Goal: Task Accomplishment & Management: Complete application form

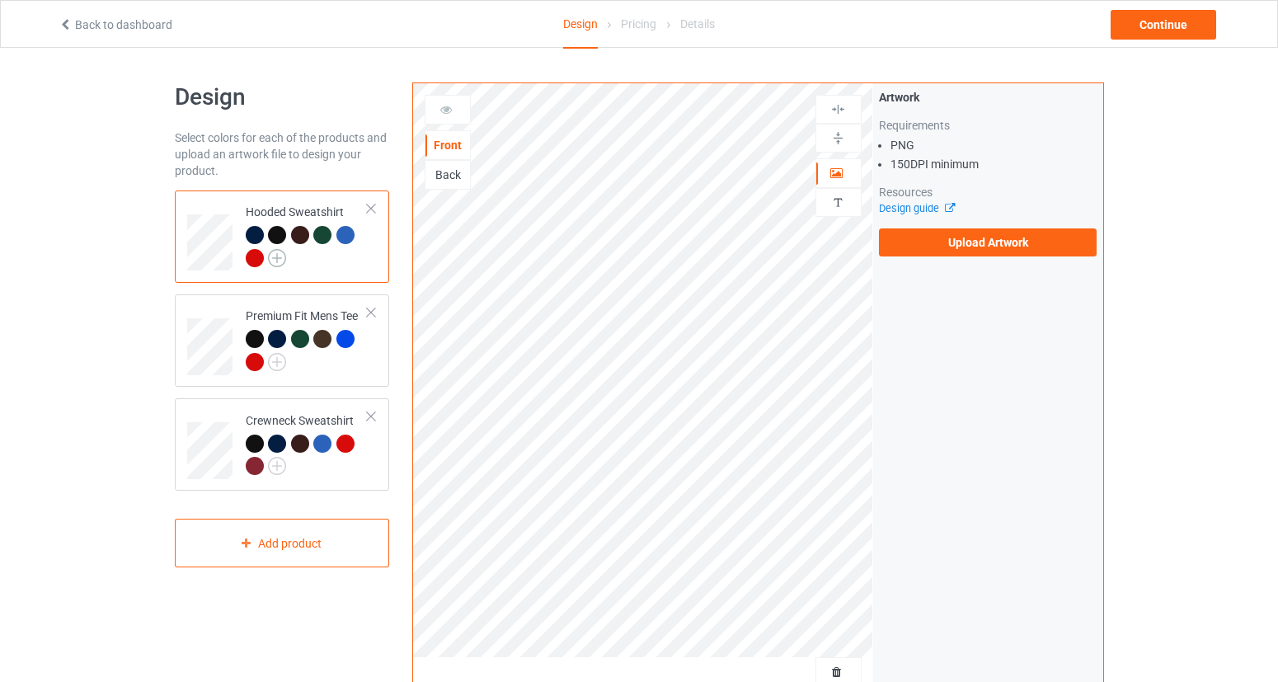
click at [284, 259] on img at bounding box center [277, 258] width 18 height 18
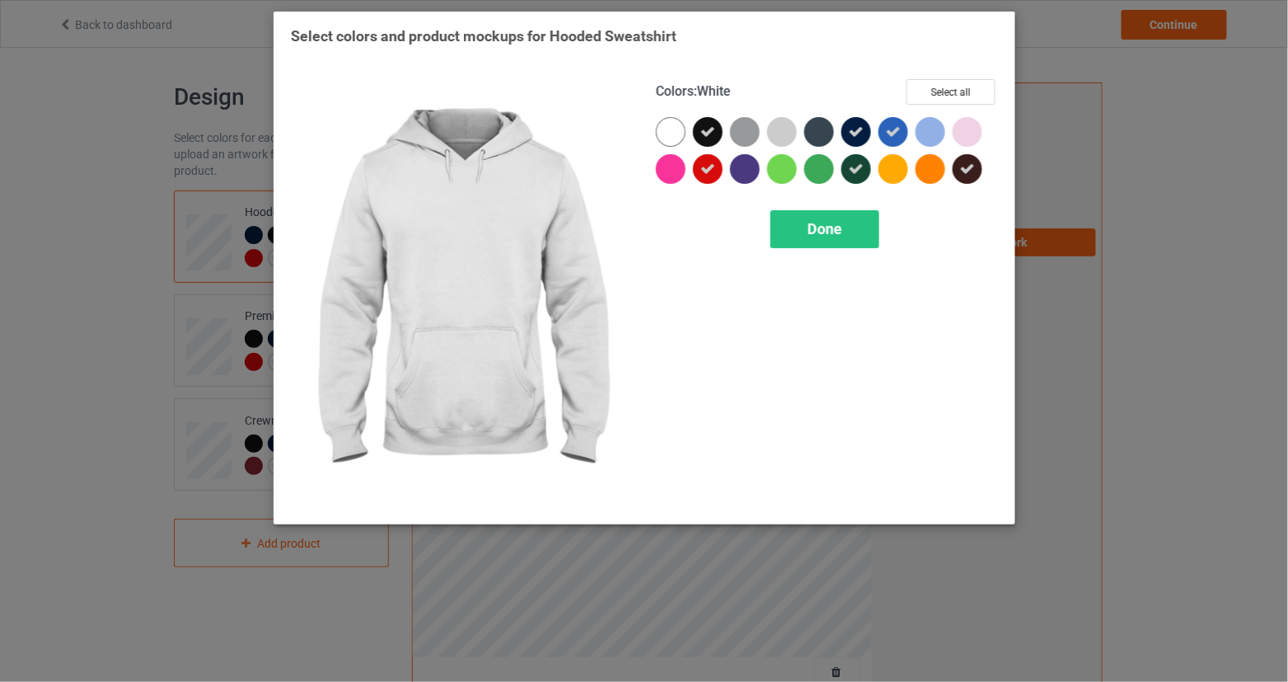
drag, startPoint x: 677, startPoint y: 129, endPoint x: 782, endPoint y: 190, distance: 122.3
click at [677, 129] on div at bounding box center [671, 132] width 30 height 30
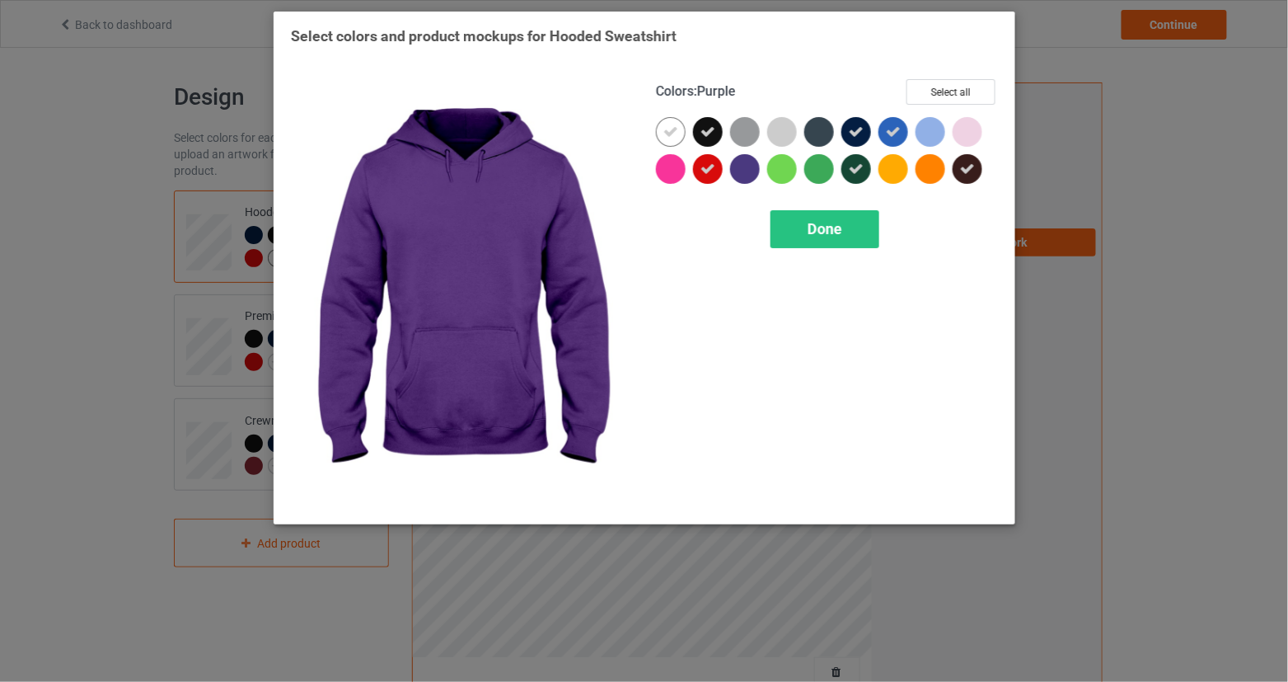
click at [807, 205] on div "Colors : Purple Select all Done" at bounding box center [827, 293] width 365 height 451
click at [794, 223] on div "Done" at bounding box center [825, 229] width 109 height 38
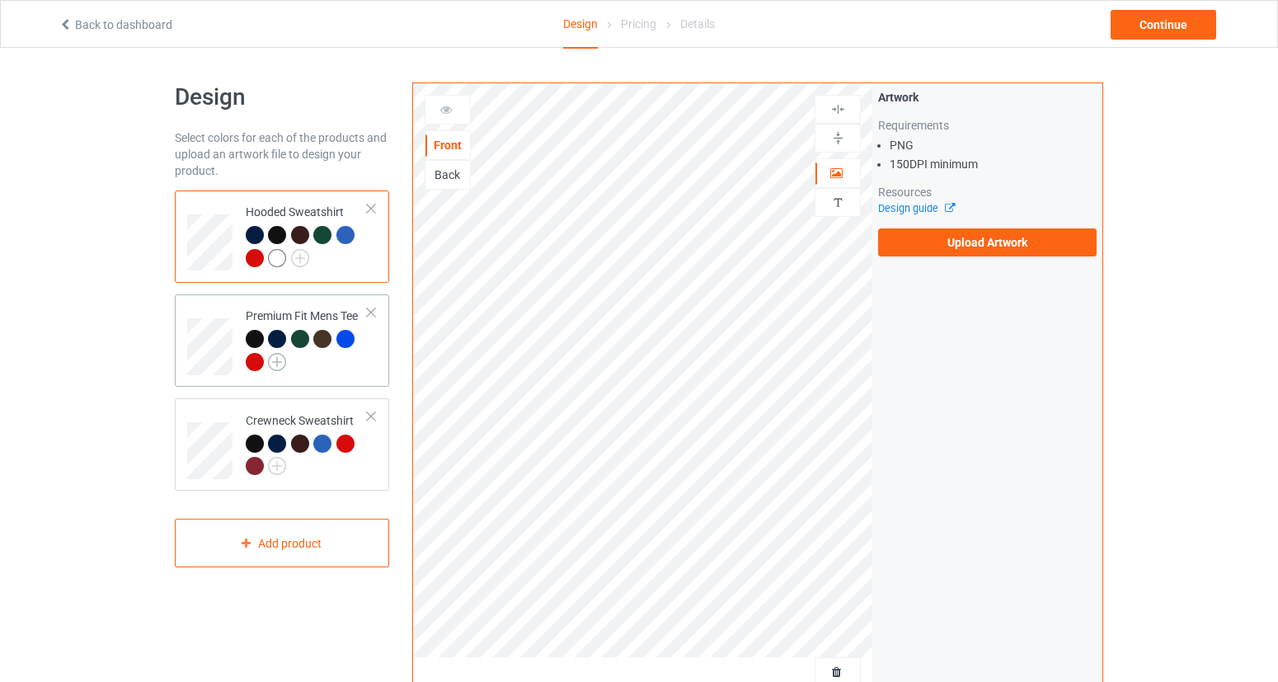
click at [279, 362] on img at bounding box center [277, 362] width 18 height 18
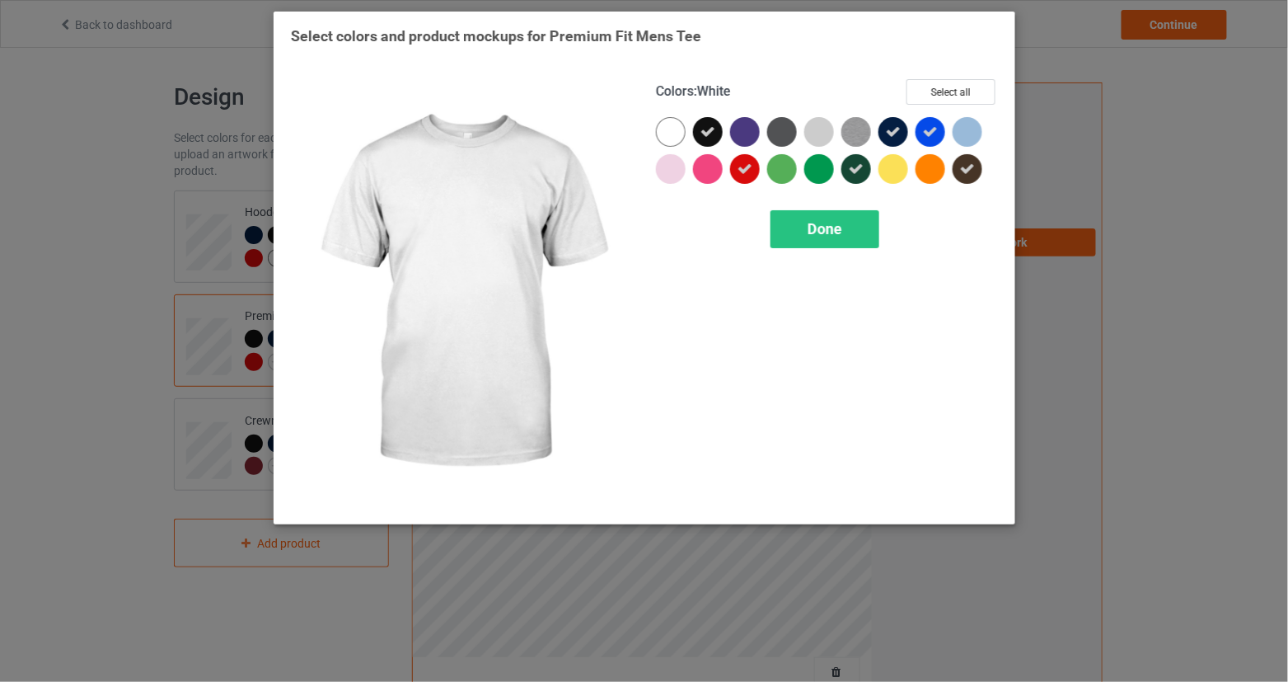
click at [669, 128] on div at bounding box center [671, 132] width 30 height 30
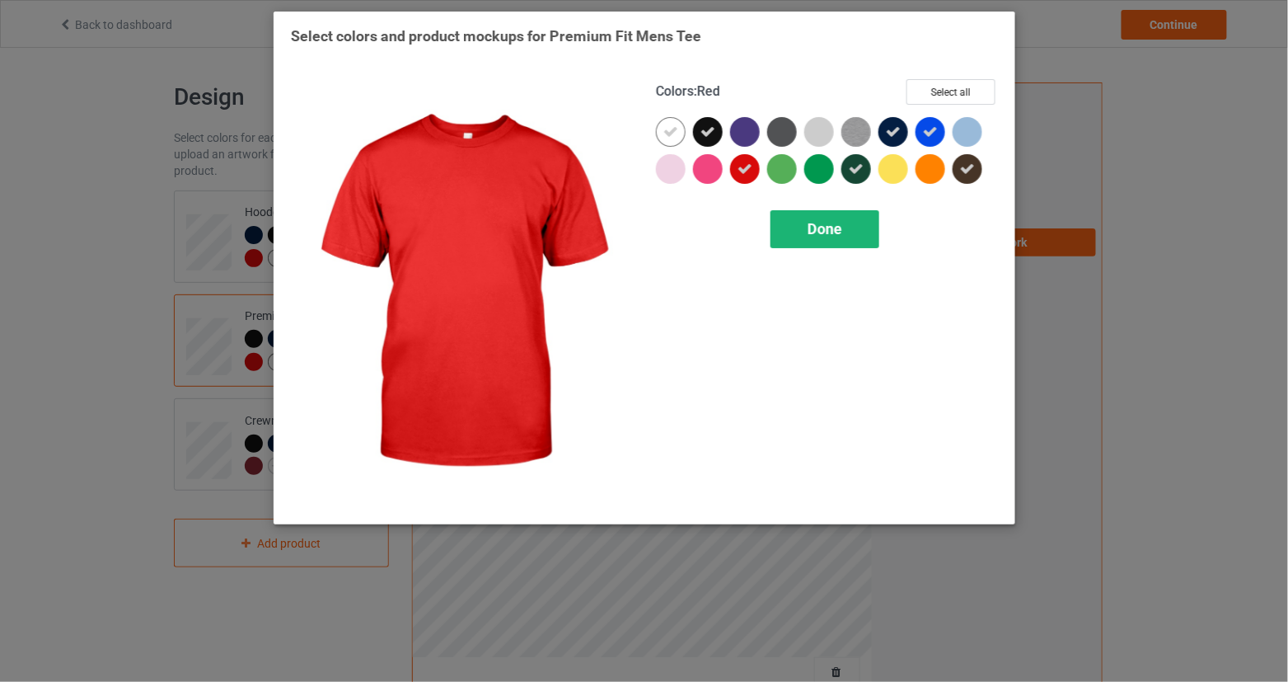
click at [801, 219] on div "Done" at bounding box center [825, 229] width 109 height 38
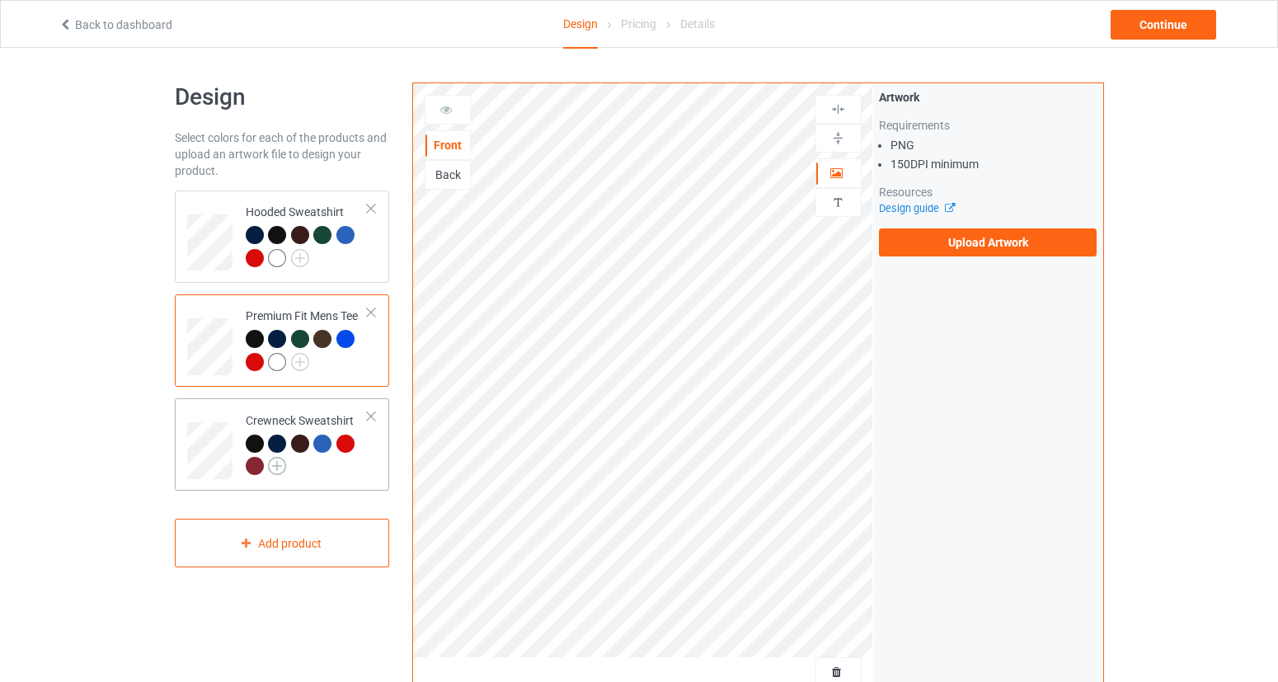
click at [279, 474] on img at bounding box center [277, 466] width 18 height 18
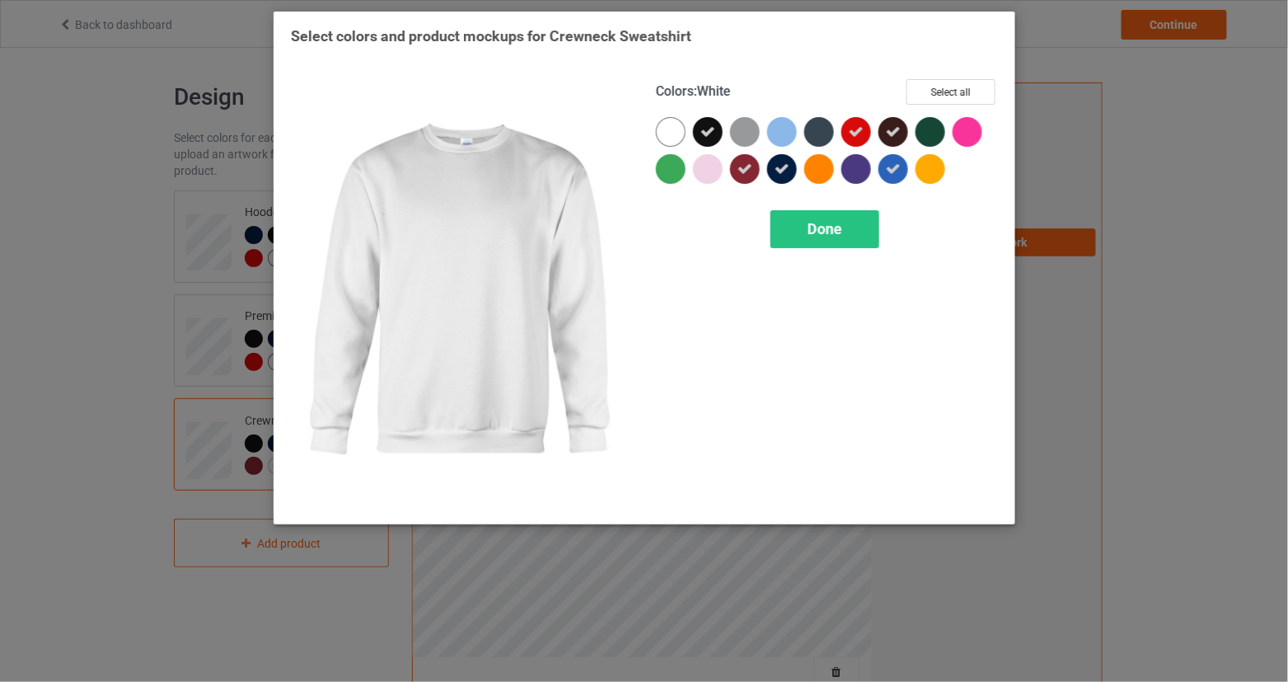
click at [676, 137] on div at bounding box center [671, 132] width 30 height 30
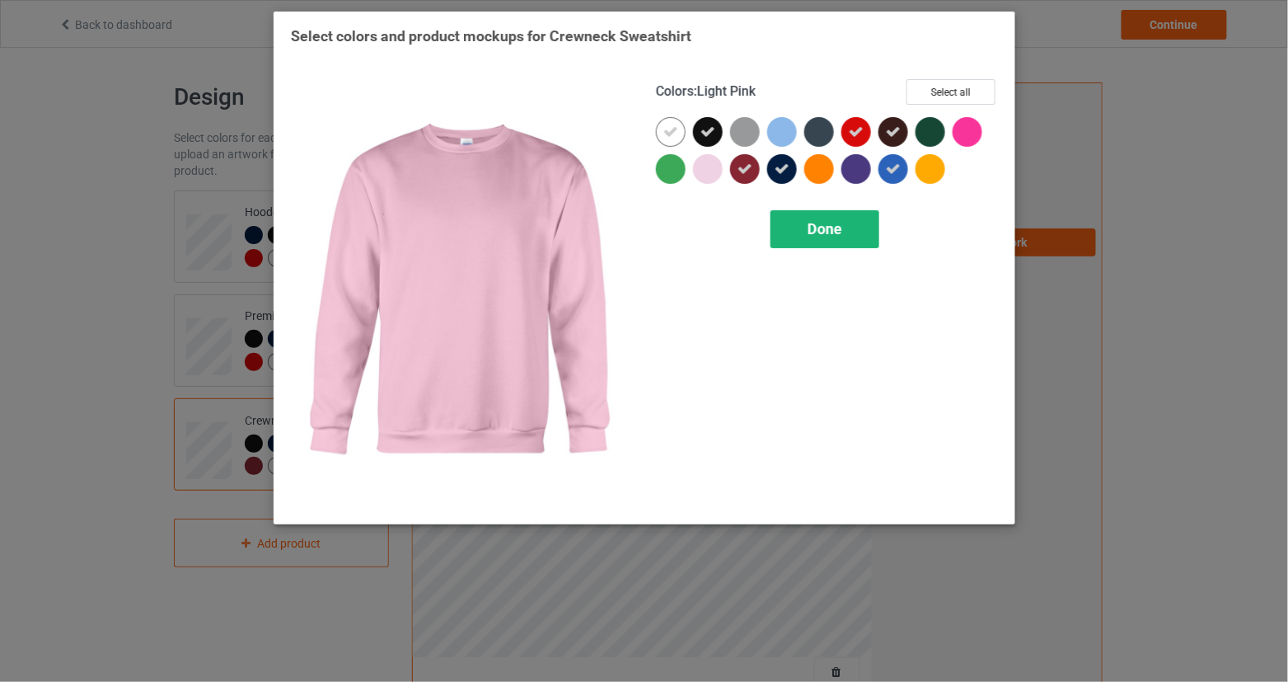
click at [809, 232] on span "Done" at bounding box center [825, 228] width 35 height 17
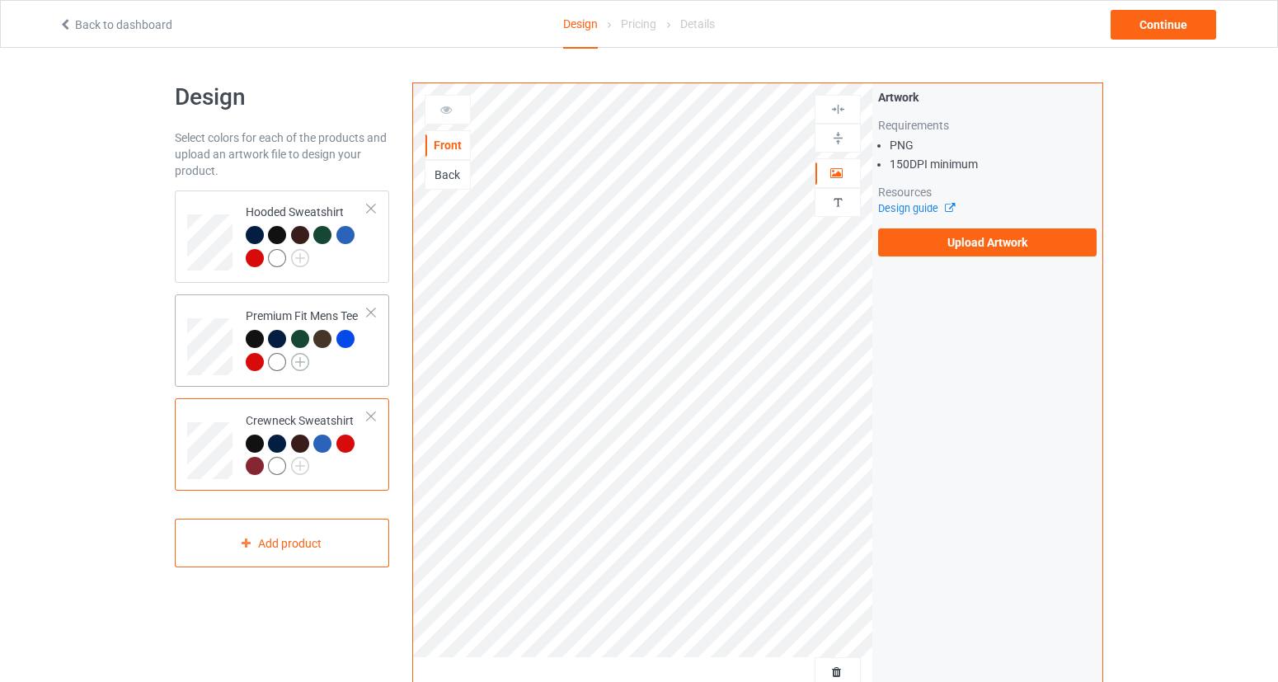
click at [304, 360] on img at bounding box center [300, 362] width 18 height 18
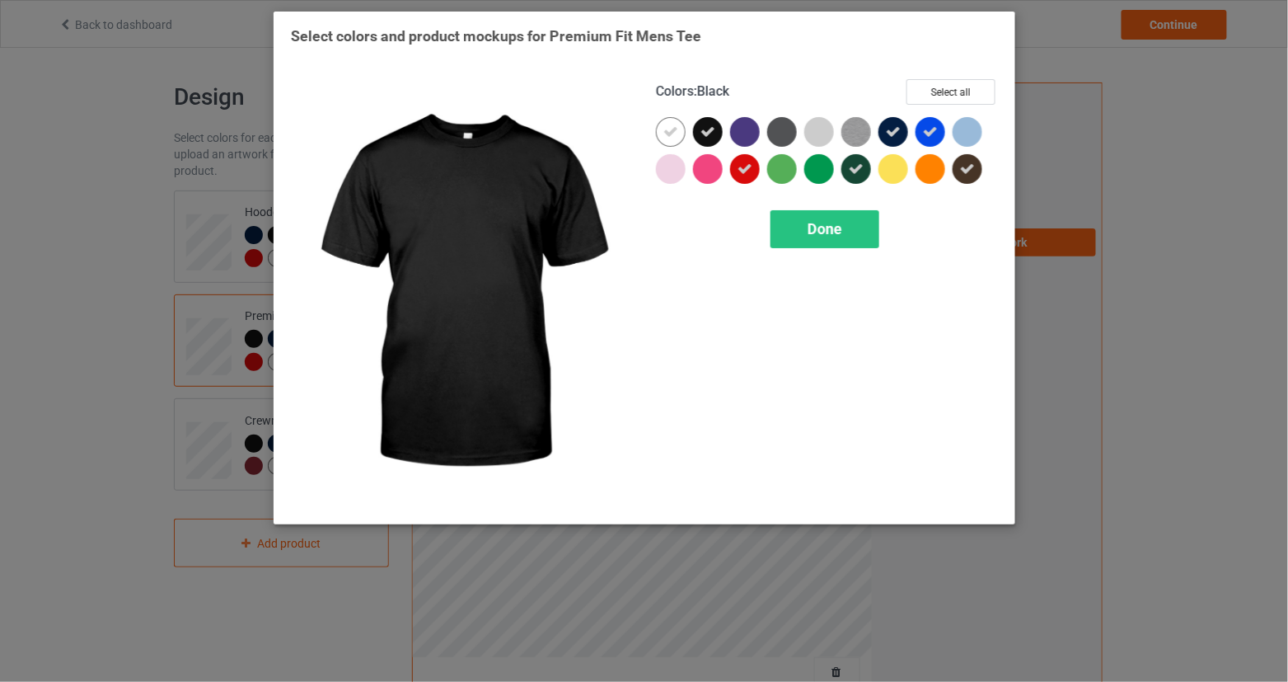
click at [719, 134] on div at bounding box center [708, 132] width 30 height 30
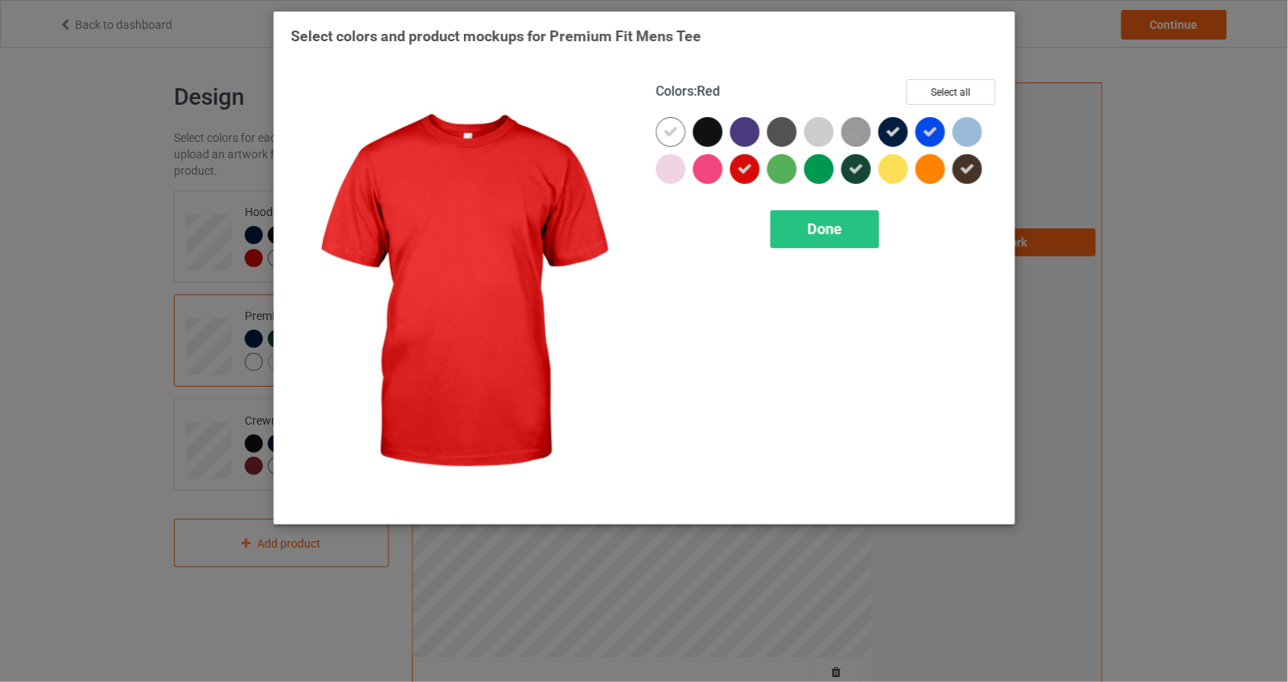
drag, startPoint x: 746, startPoint y: 171, endPoint x: 783, endPoint y: 152, distance: 42.0
click at [747, 171] on icon at bounding box center [745, 169] width 15 height 15
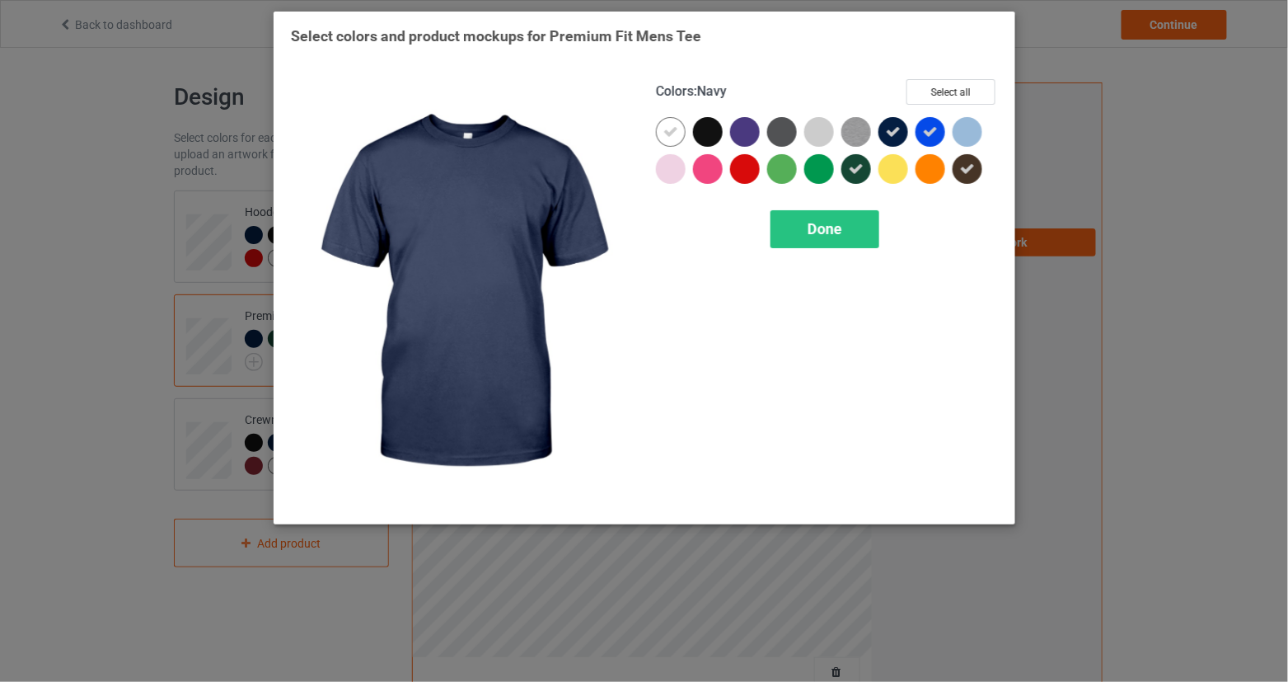
drag, startPoint x: 899, startPoint y: 138, endPoint x: 850, endPoint y: 181, distance: 64.9
click at [899, 139] on div at bounding box center [894, 132] width 30 height 30
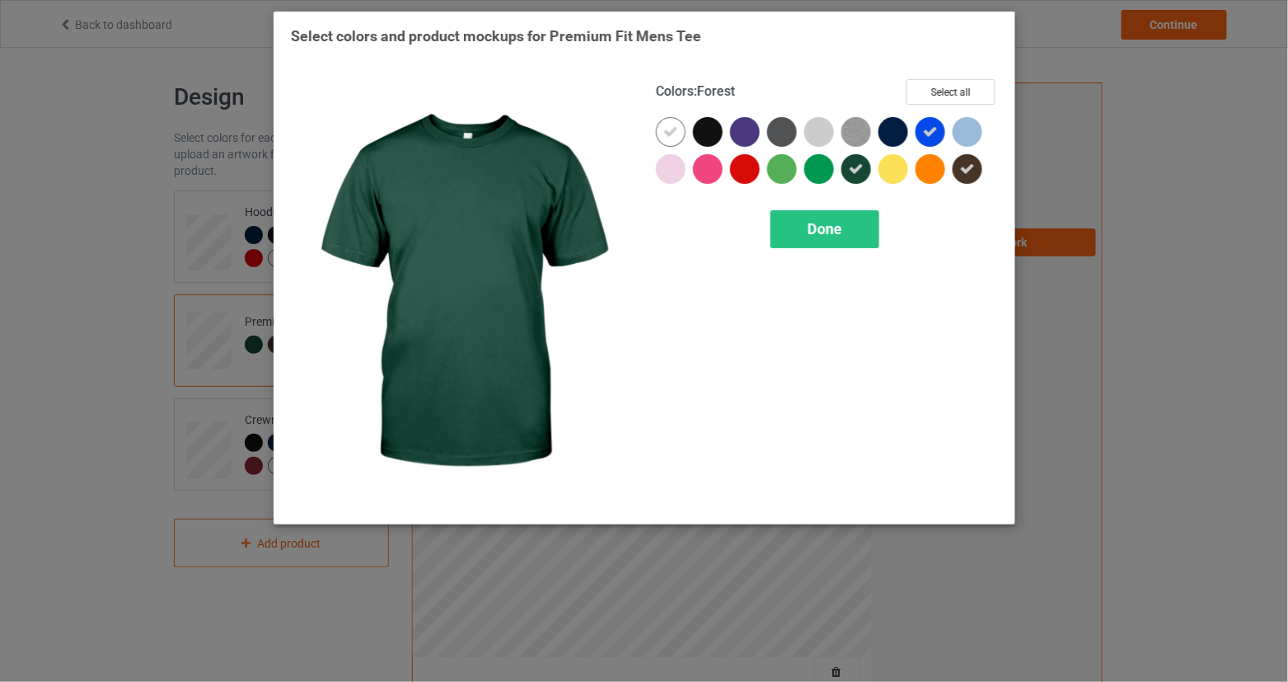
click at [850, 181] on div at bounding box center [857, 169] width 30 height 30
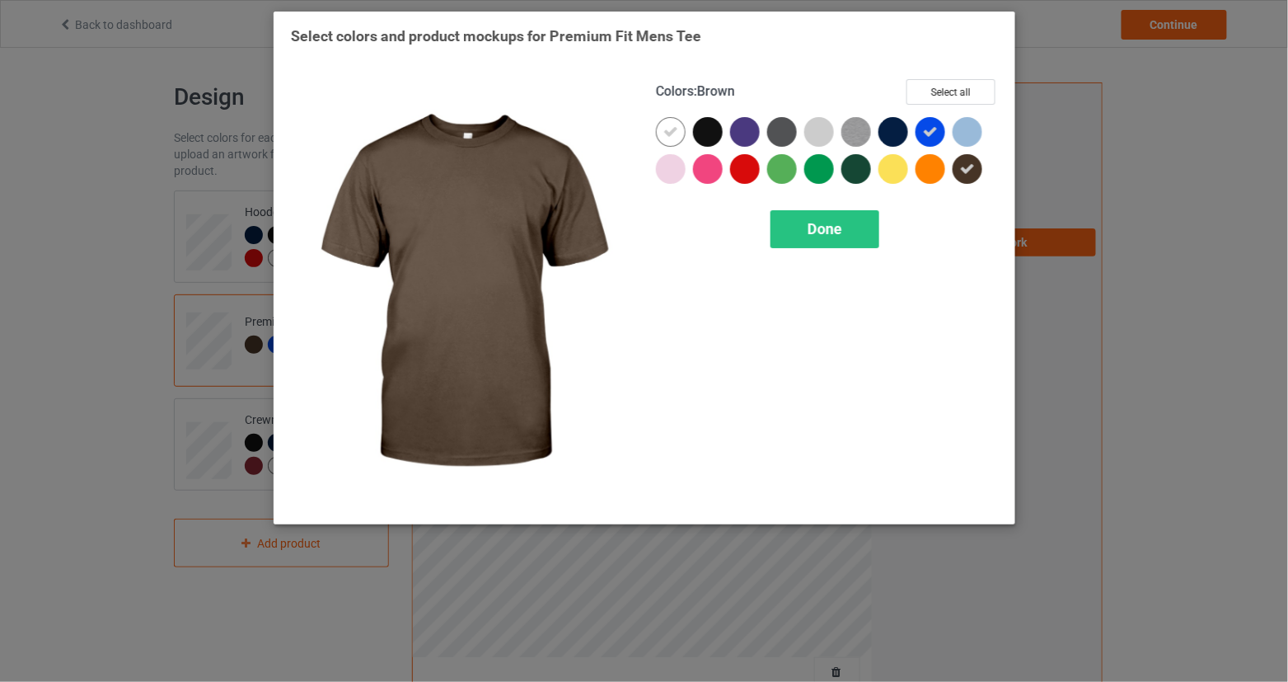
click at [961, 171] on icon at bounding box center [967, 169] width 15 height 15
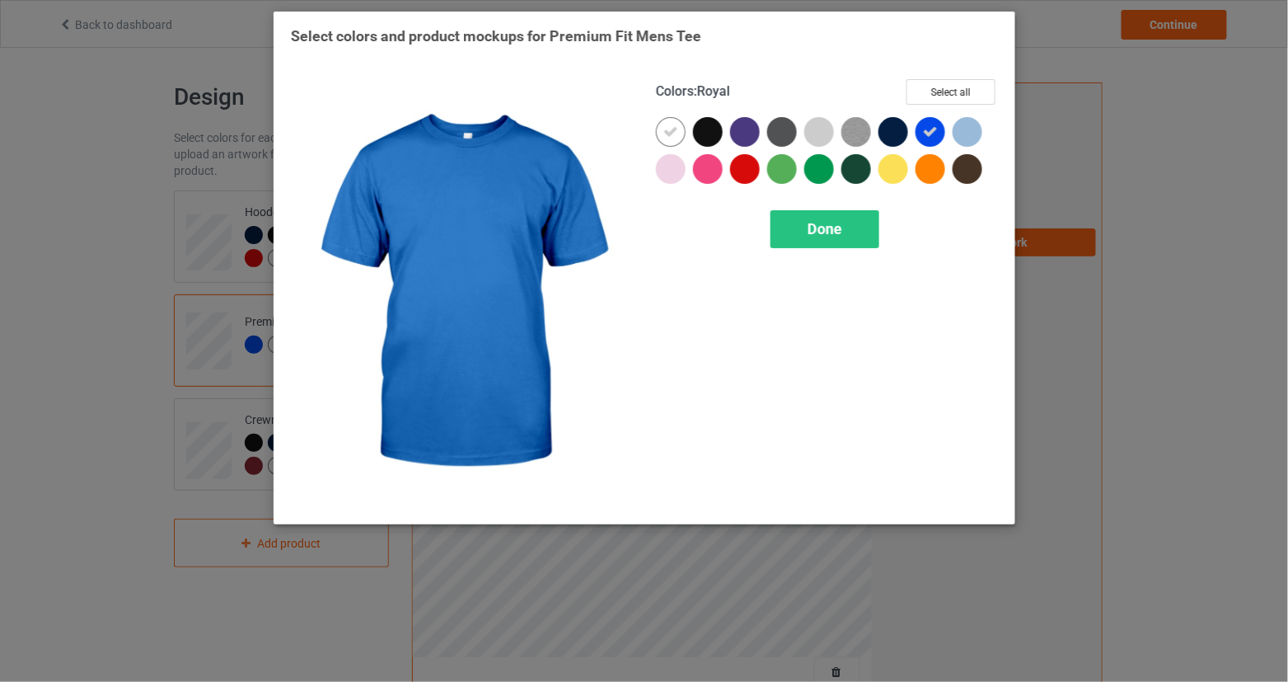
click at [939, 124] on div at bounding box center [931, 132] width 30 height 30
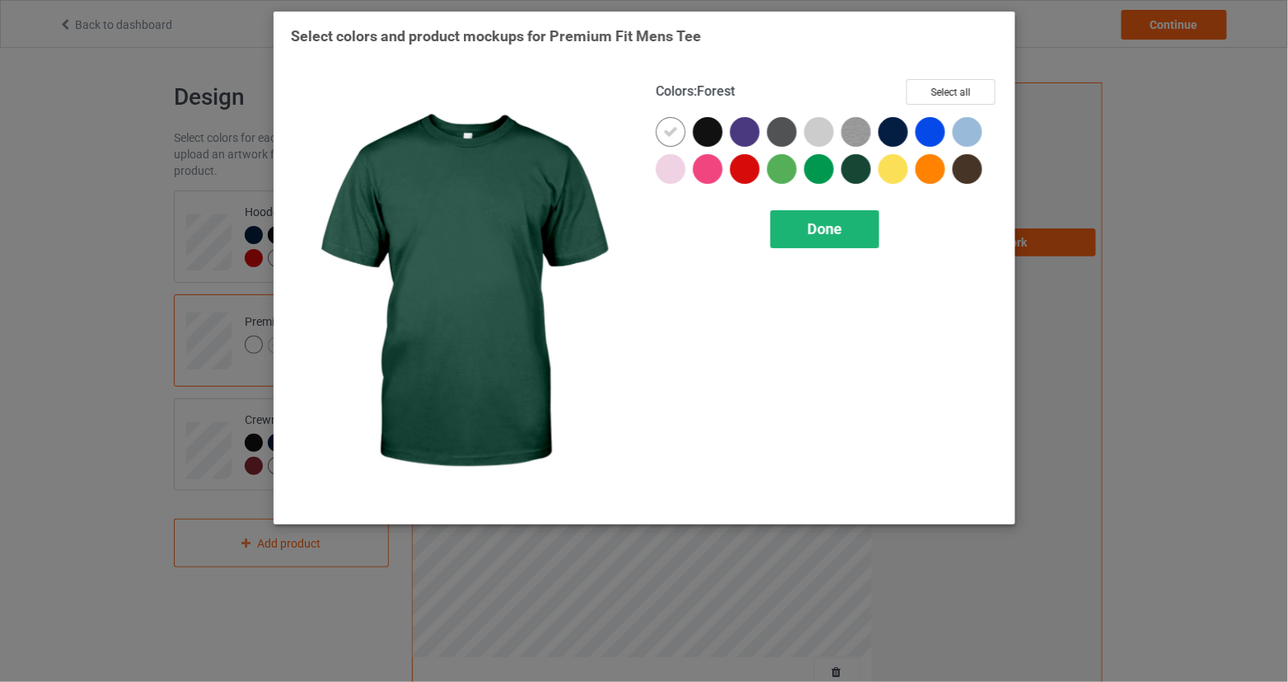
click at [849, 215] on div "Done" at bounding box center [825, 229] width 109 height 38
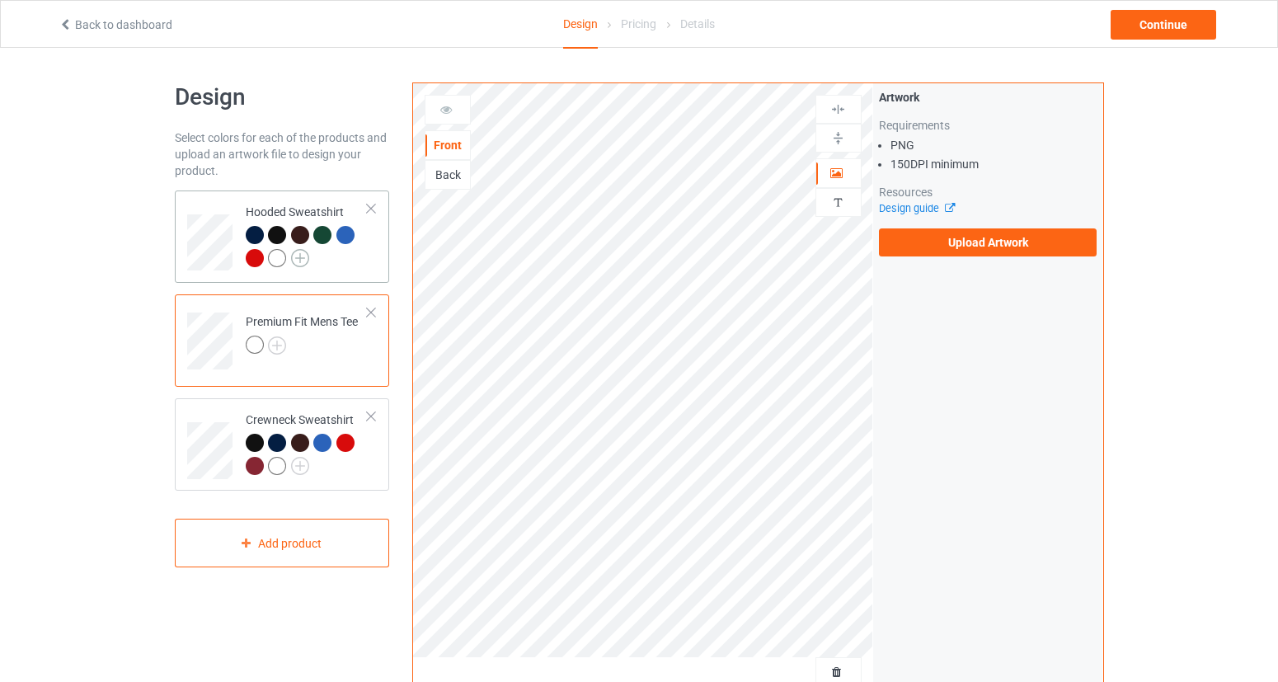
click at [307, 258] on img at bounding box center [300, 258] width 18 height 18
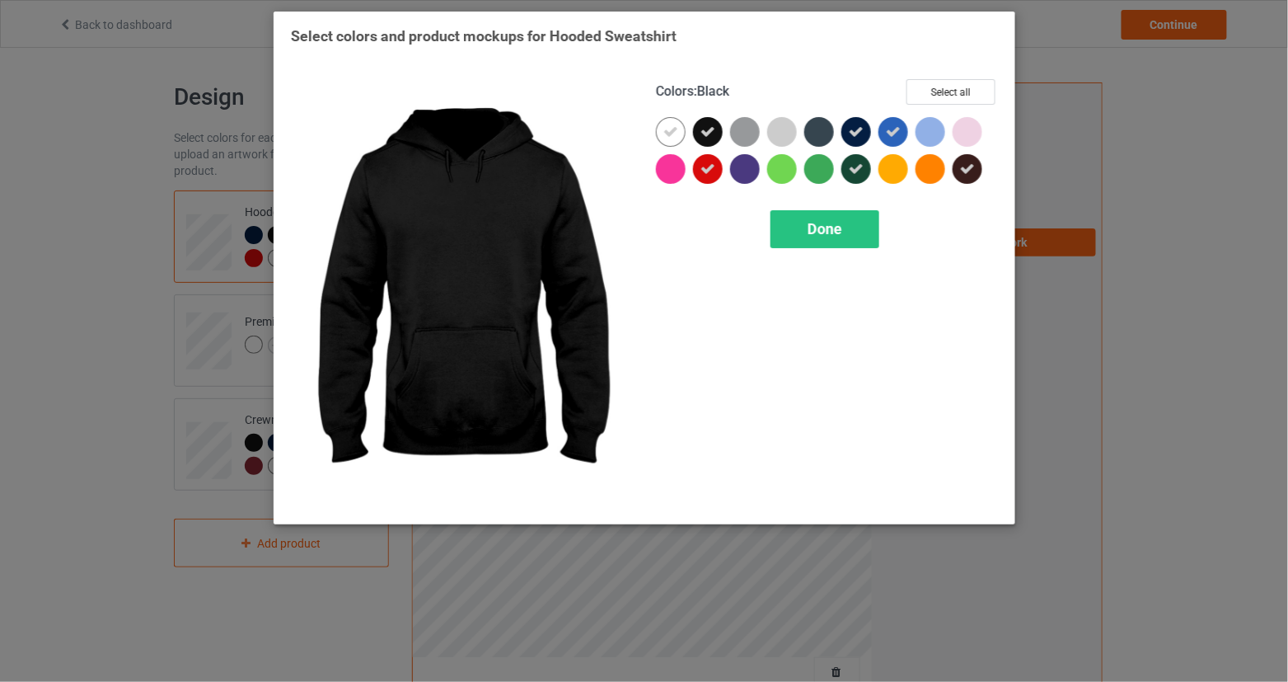
drag, startPoint x: 710, startPoint y: 133, endPoint x: 711, endPoint y: 161, distance: 28.0
click at [710, 134] on icon at bounding box center [708, 131] width 15 height 15
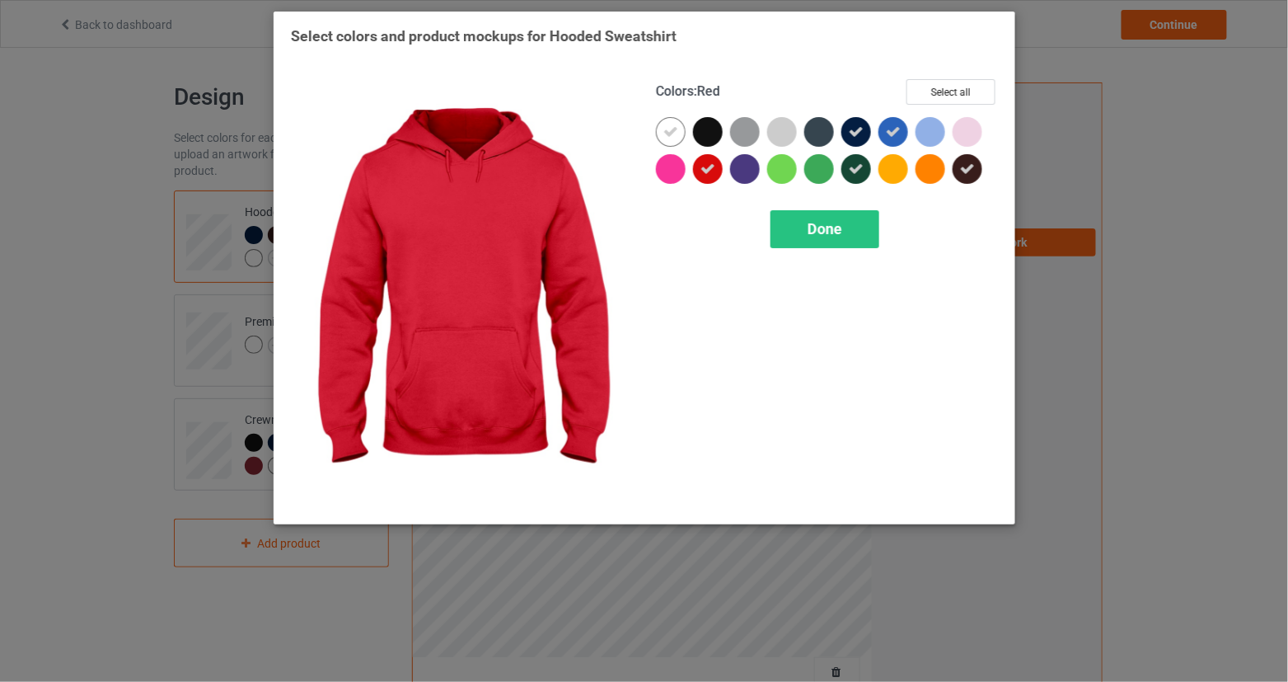
drag, startPoint x: 714, startPoint y: 167, endPoint x: 793, endPoint y: 150, distance: 81.0
click at [714, 167] on icon at bounding box center [708, 169] width 15 height 15
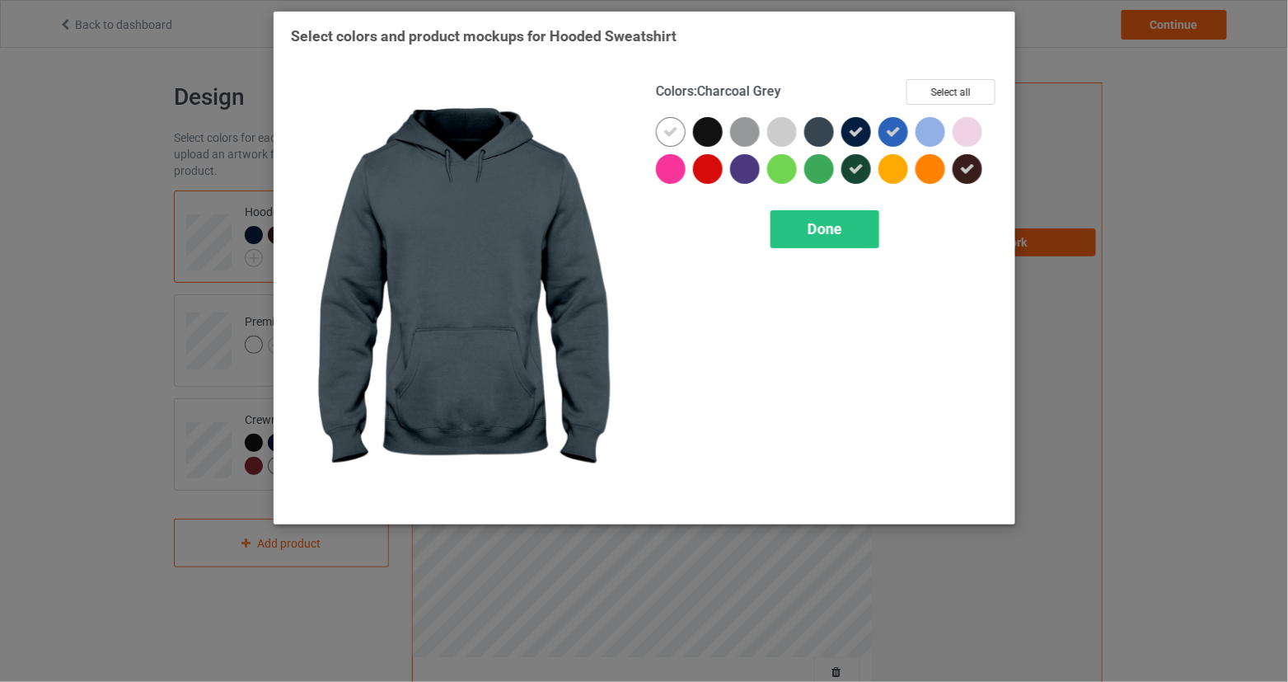
drag, startPoint x: 846, startPoint y: 137, endPoint x: 855, endPoint y: 155, distance: 20.3
click at [847, 137] on div at bounding box center [857, 132] width 30 height 30
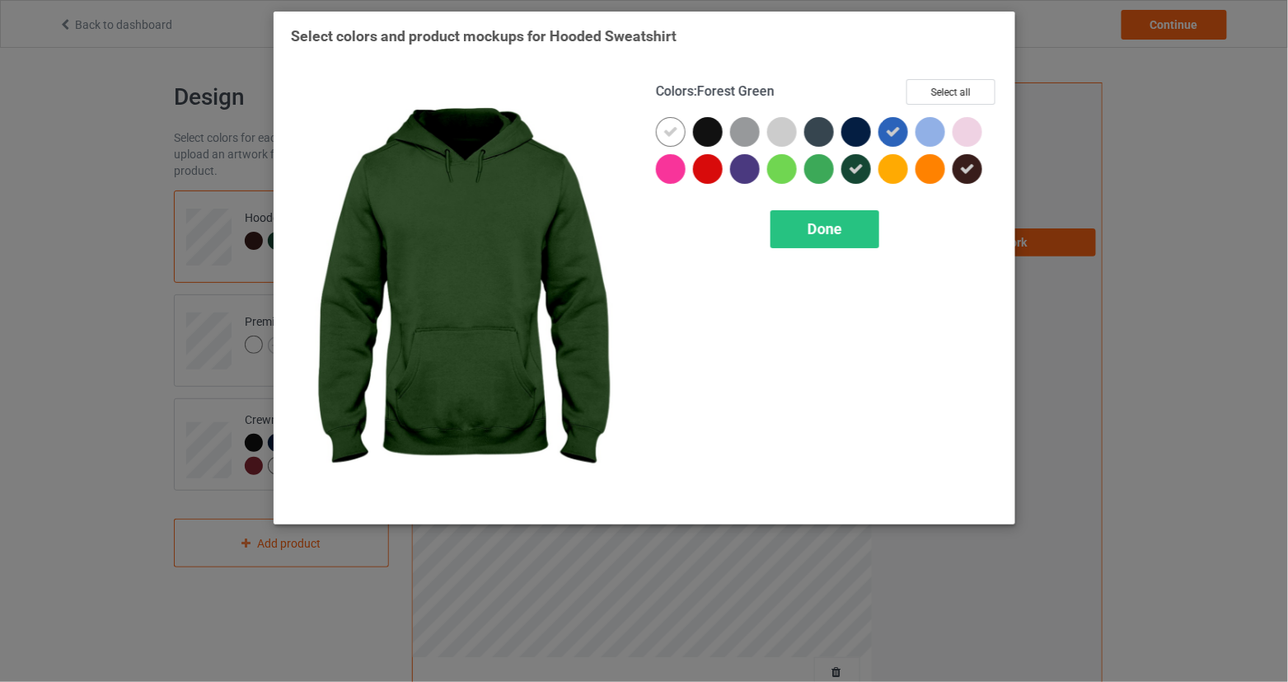
click at [863, 171] on icon at bounding box center [856, 169] width 15 height 15
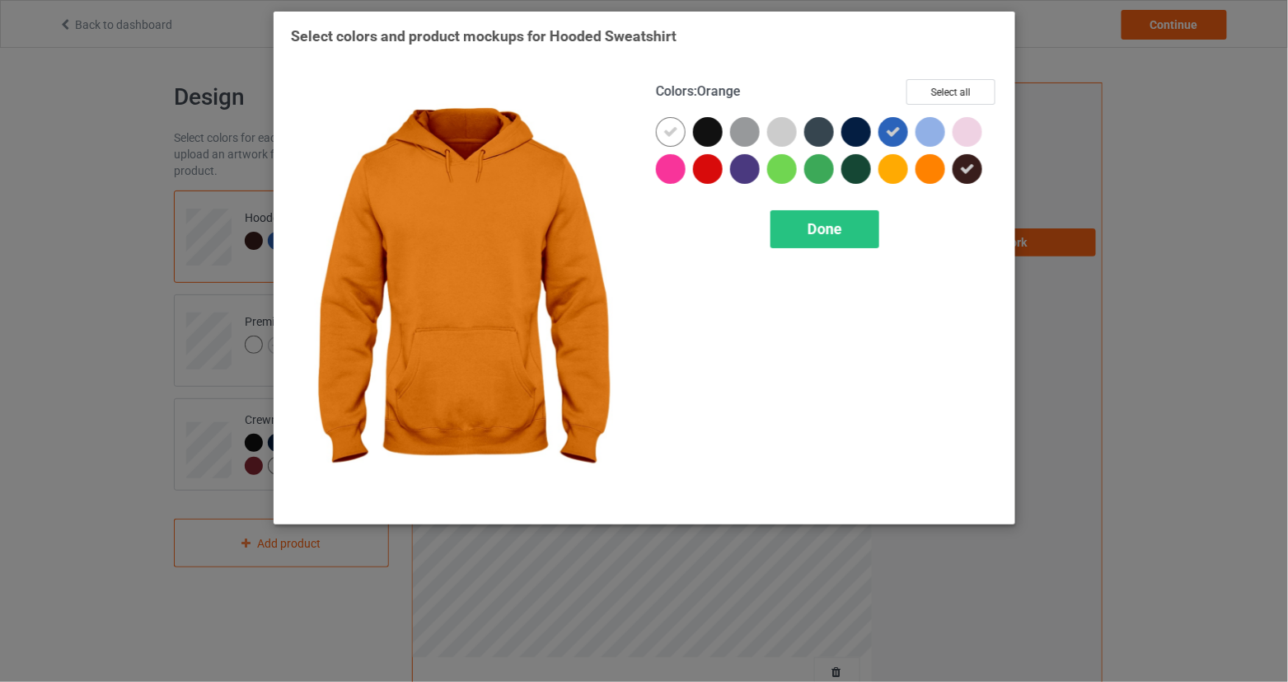
click at [964, 163] on icon at bounding box center [967, 169] width 15 height 15
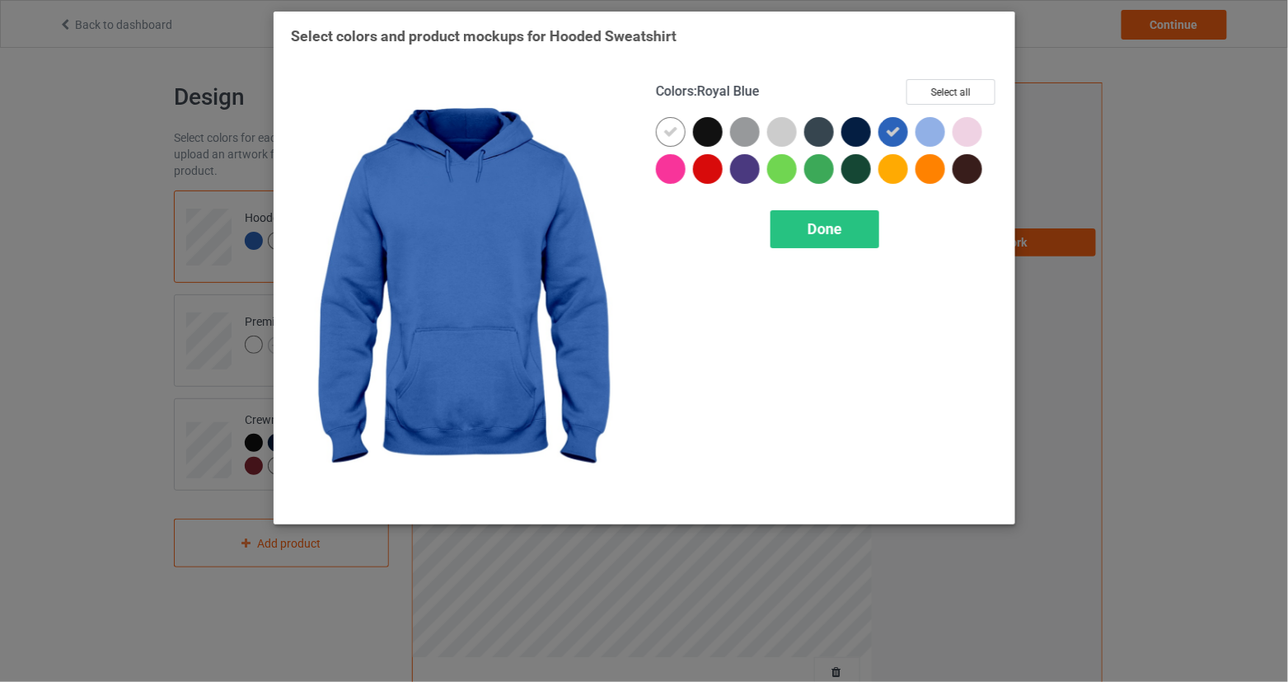
click at [899, 129] on icon at bounding box center [893, 131] width 15 height 15
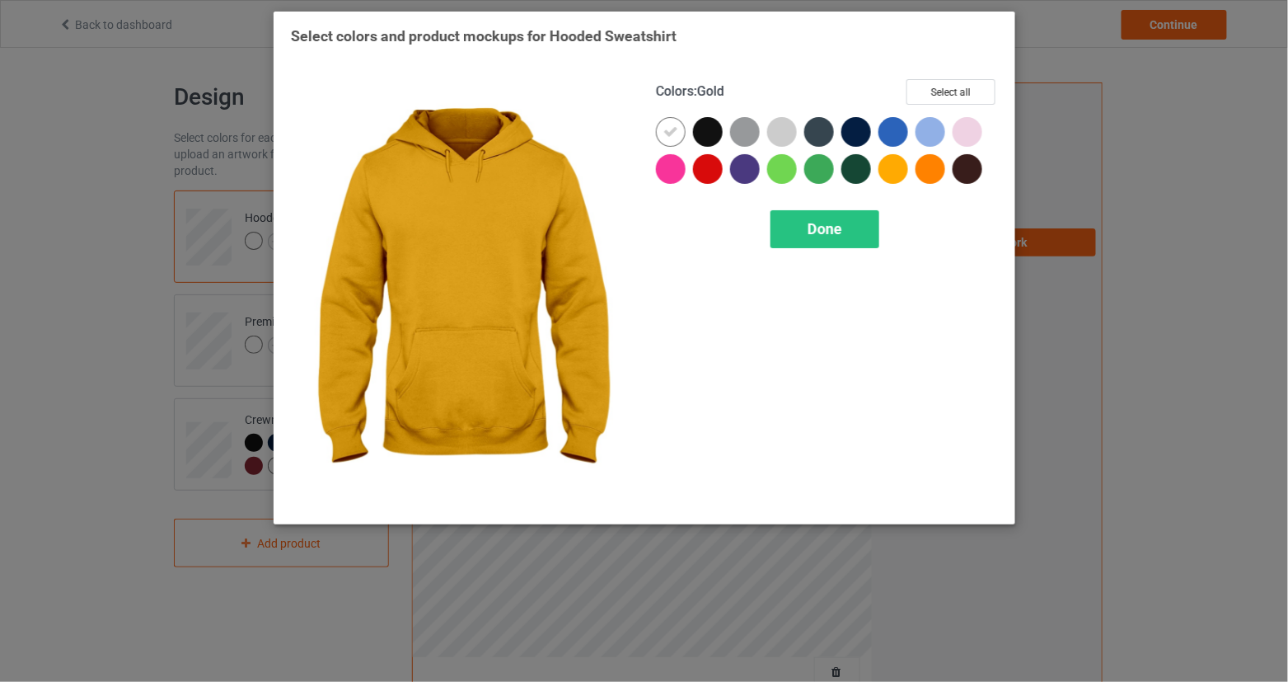
click at [861, 247] on div "Colors : Gold Select all Done" at bounding box center [827, 293] width 365 height 451
click at [848, 226] on div "Done" at bounding box center [825, 229] width 109 height 38
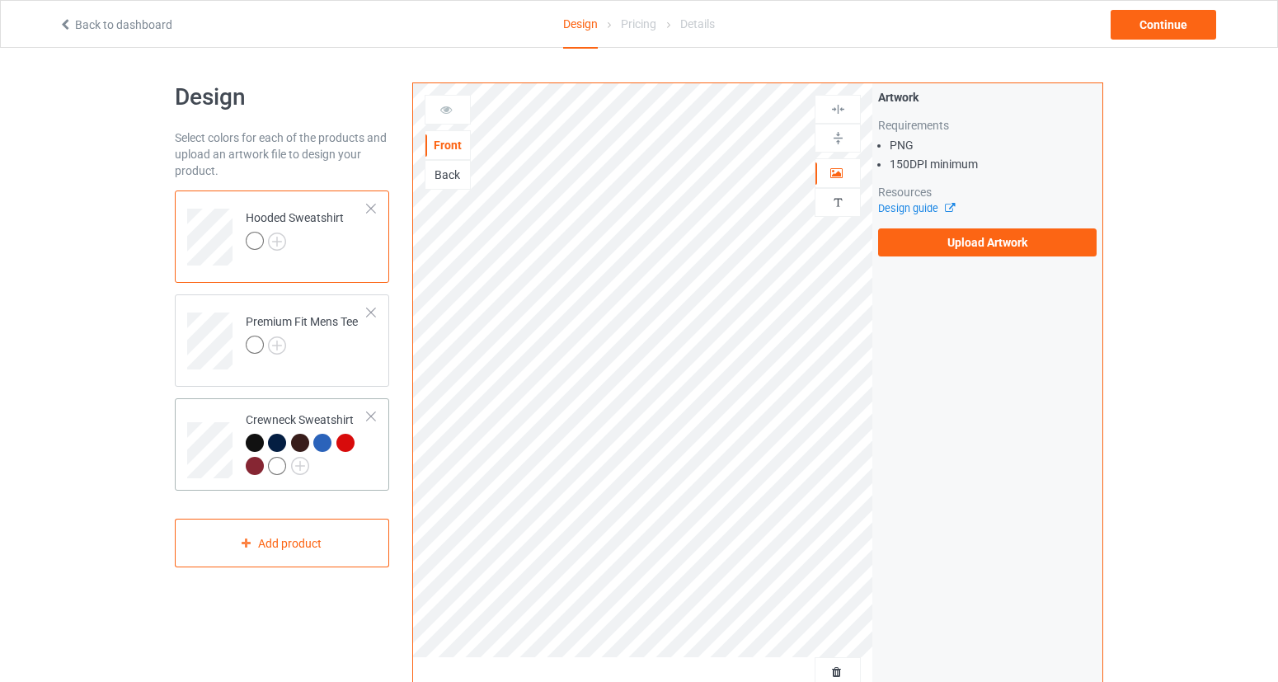
click at [308, 465] on div at bounding box center [307, 456] width 123 height 45
click at [294, 465] on img at bounding box center [300, 466] width 18 height 18
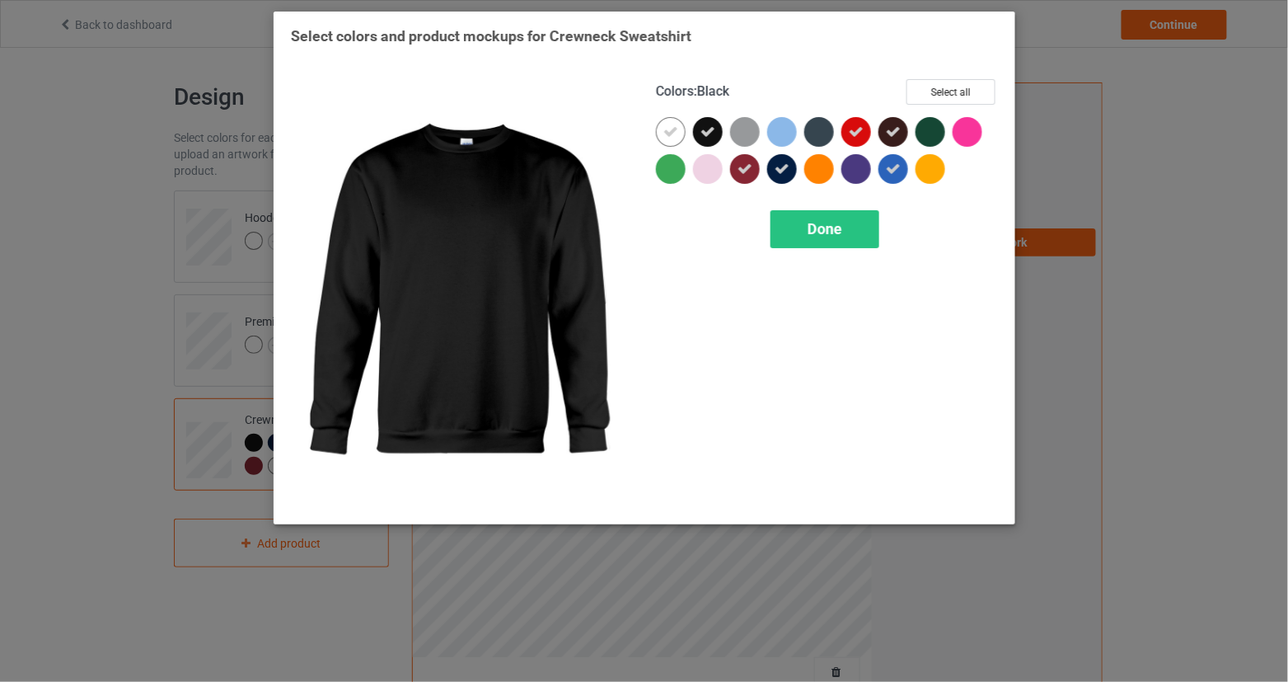
click at [706, 130] on icon at bounding box center [708, 131] width 15 height 15
click at [756, 171] on div at bounding box center [745, 169] width 30 height 30
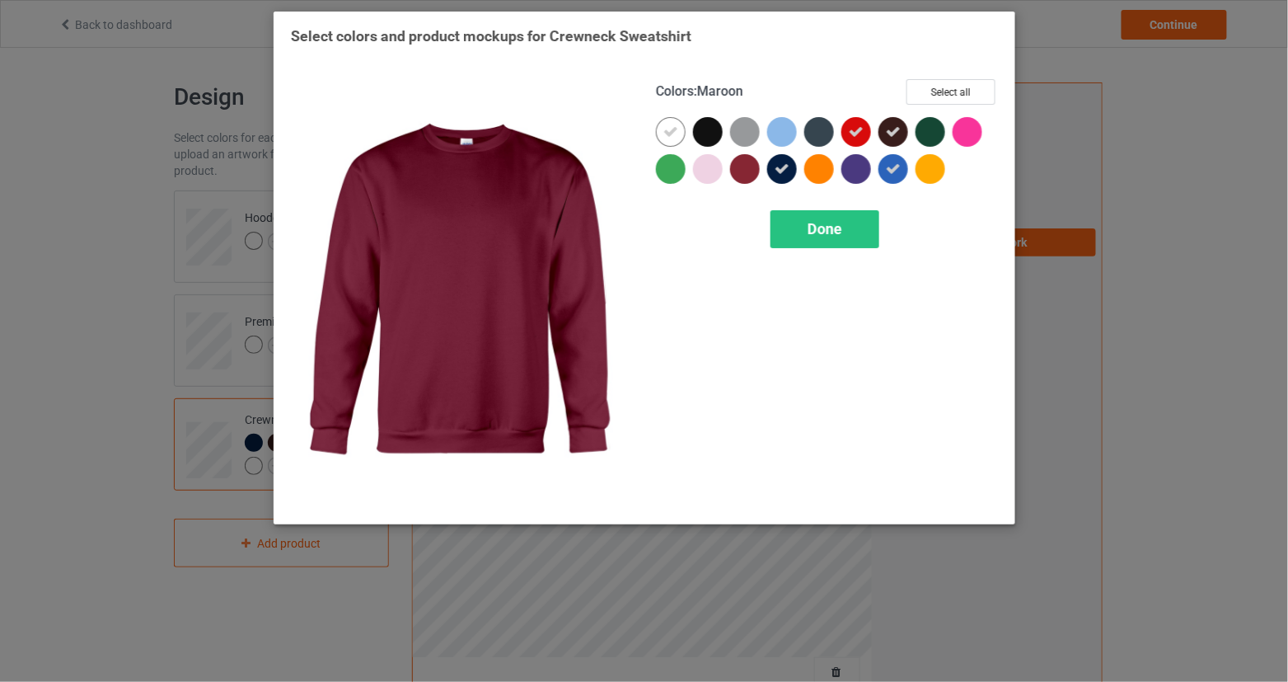
click at [794, 164] on div at bounding box center [782, 169] width 30 height 30
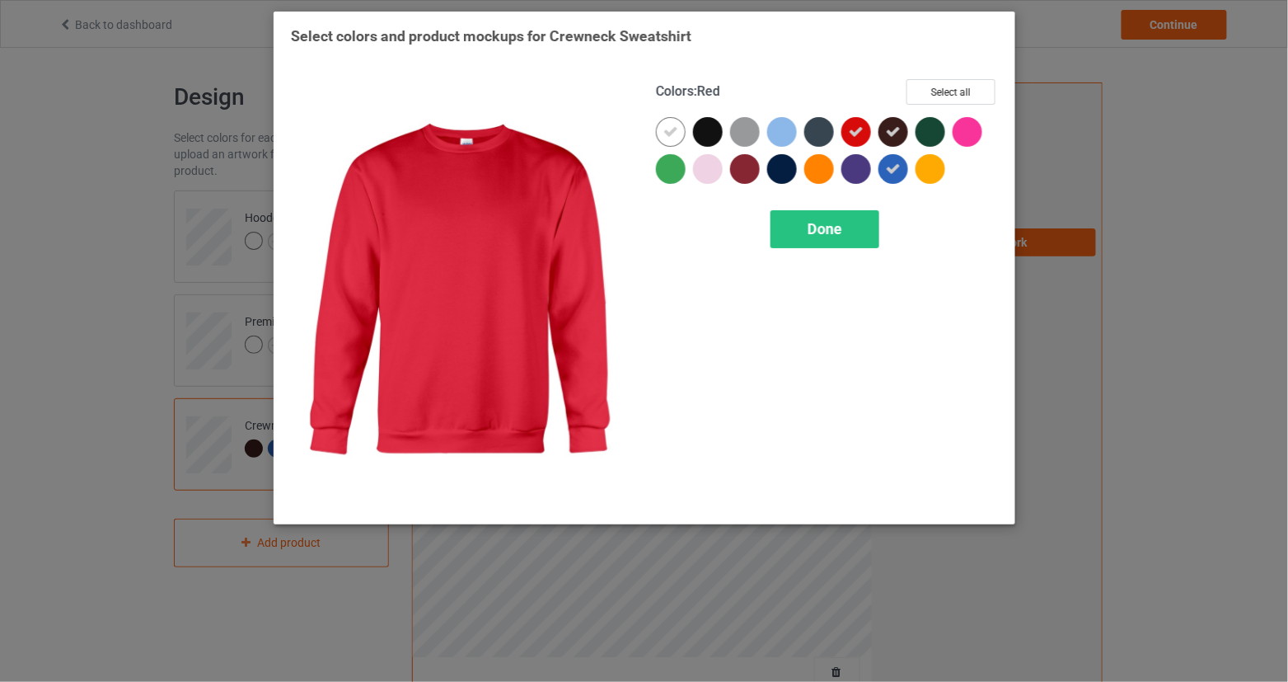
click at [854, 138] on icon at bounding box center [856, 131] width 15 height 15
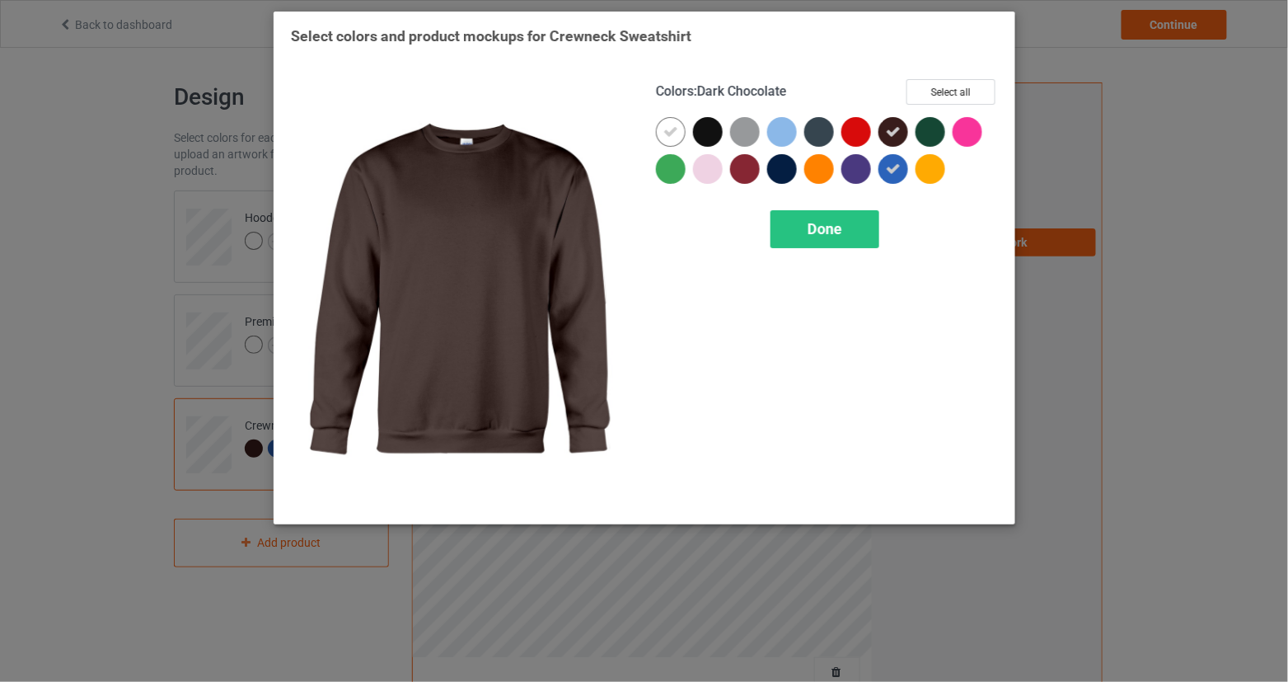
click at [891, 134] on icon at bounding box center [893, 131] width 15 height 15
click at [893, 166] on icon at bounding box center [893, 169] width 15 height 15
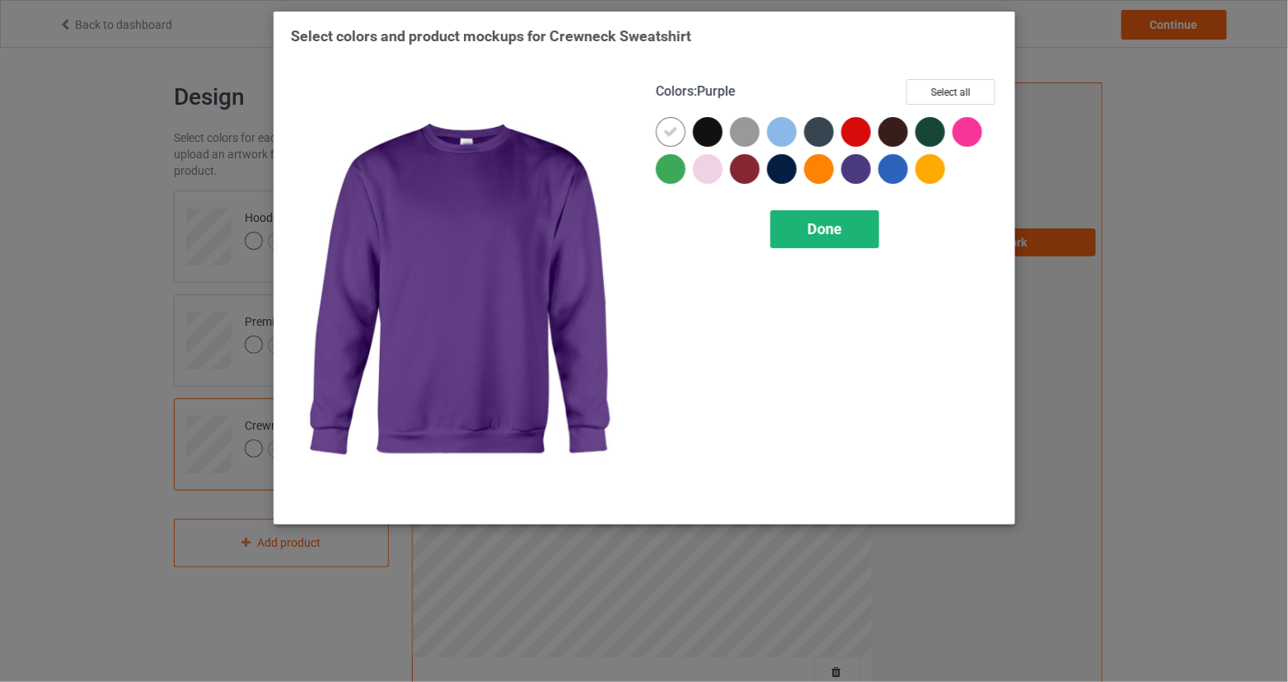
click at [814, 239] on div "Done" at bounding box center [825, 229] width 109 height 38
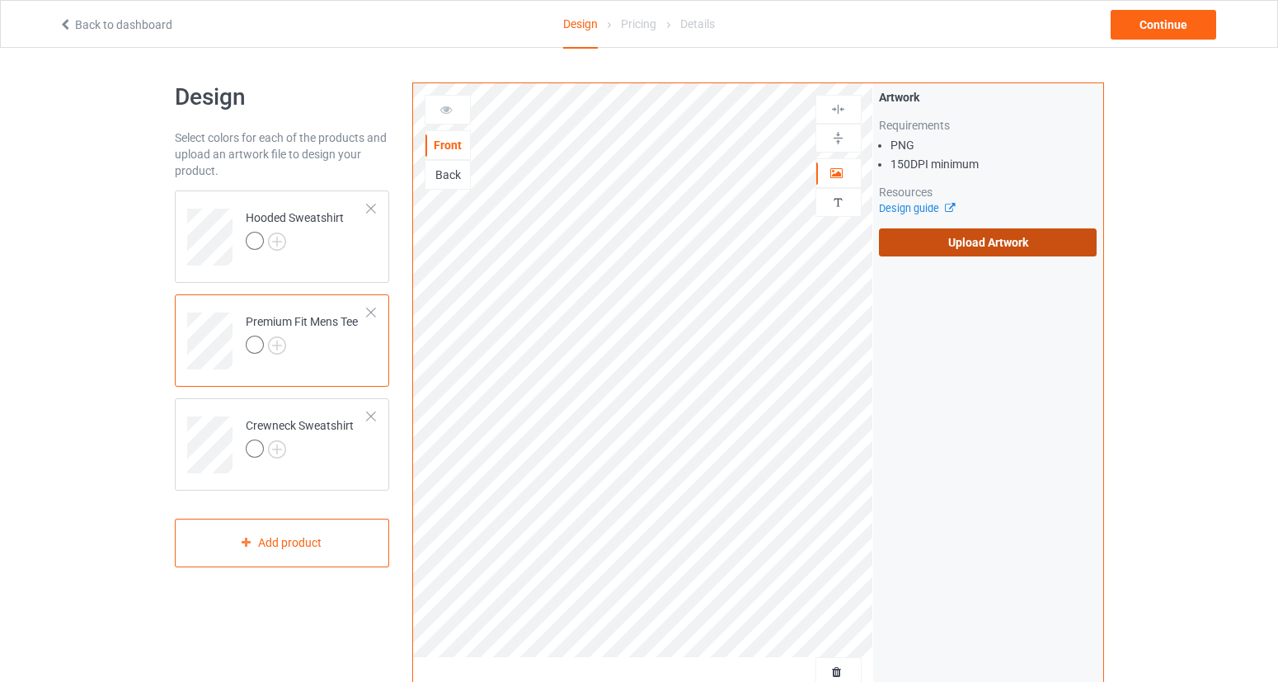
click at [986, 253] on label "Upload Artwork" at bounding box center [988, 242] width 218 height 28
click at [0, 0] on input "Upload Artwork" at bounding box center [0, 0] width 0 height 0
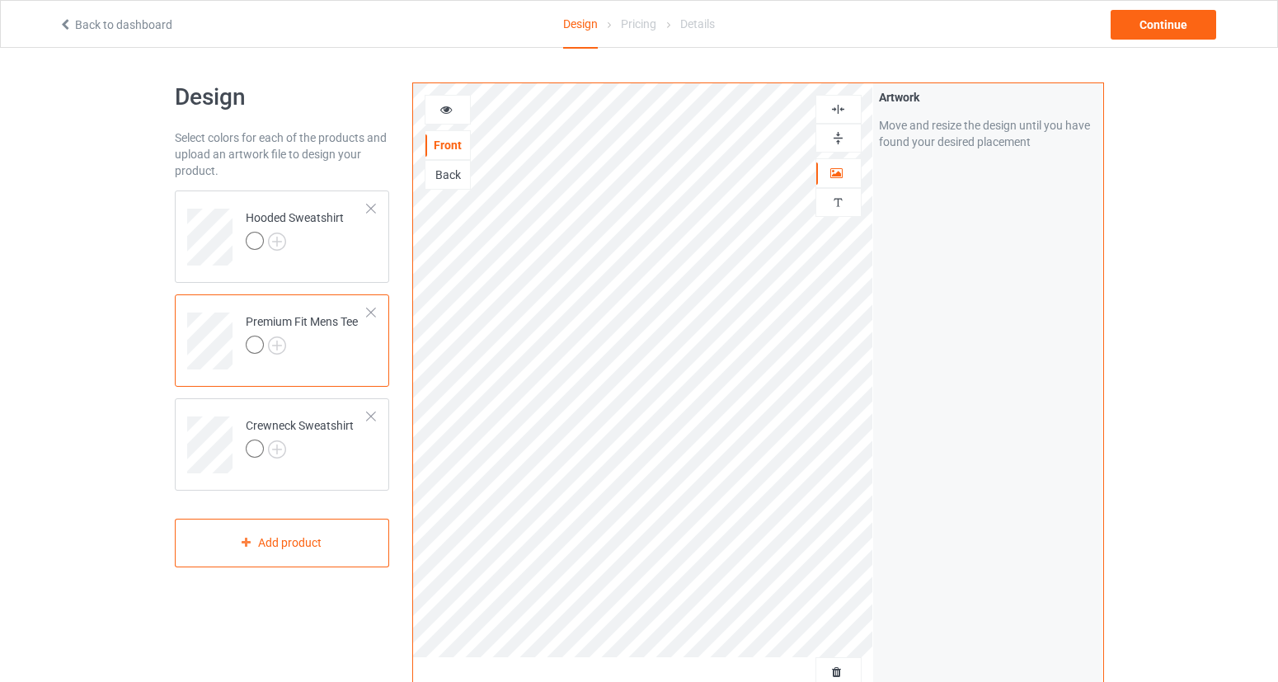
click at [453, 113] on div at bounding box center [447, 109] width 45 height 16
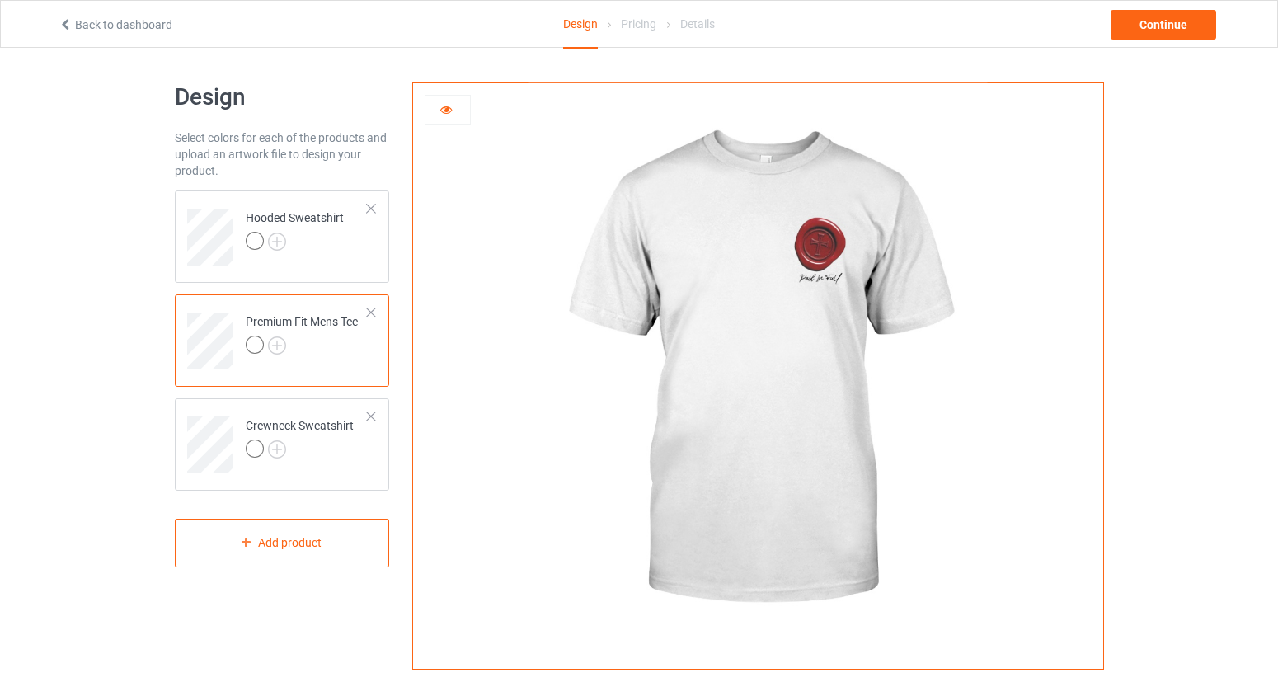
click at [445, 110] on icon at bounding box center [446, 107] width 14 height 12
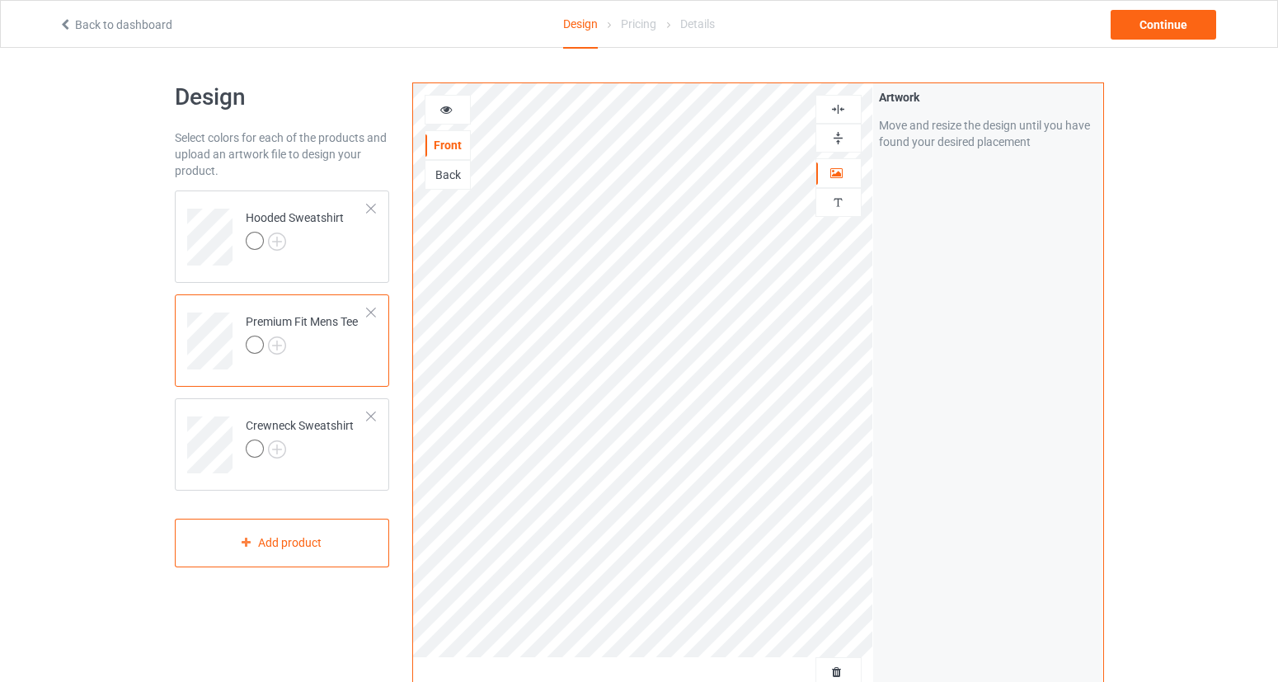
click at [453, 108] on div at bounding box center [447, 109] width 45 height 16
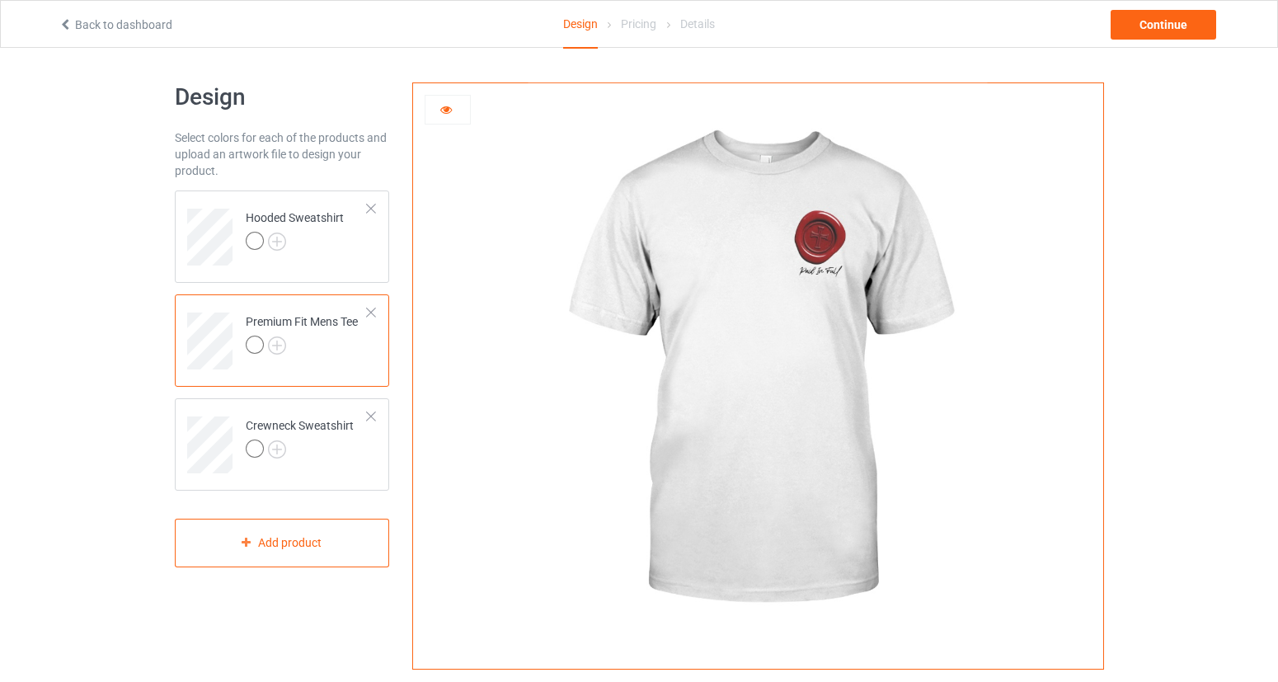
click at [456, 107] on div at bounding box center [447, 109] width 45 height 16
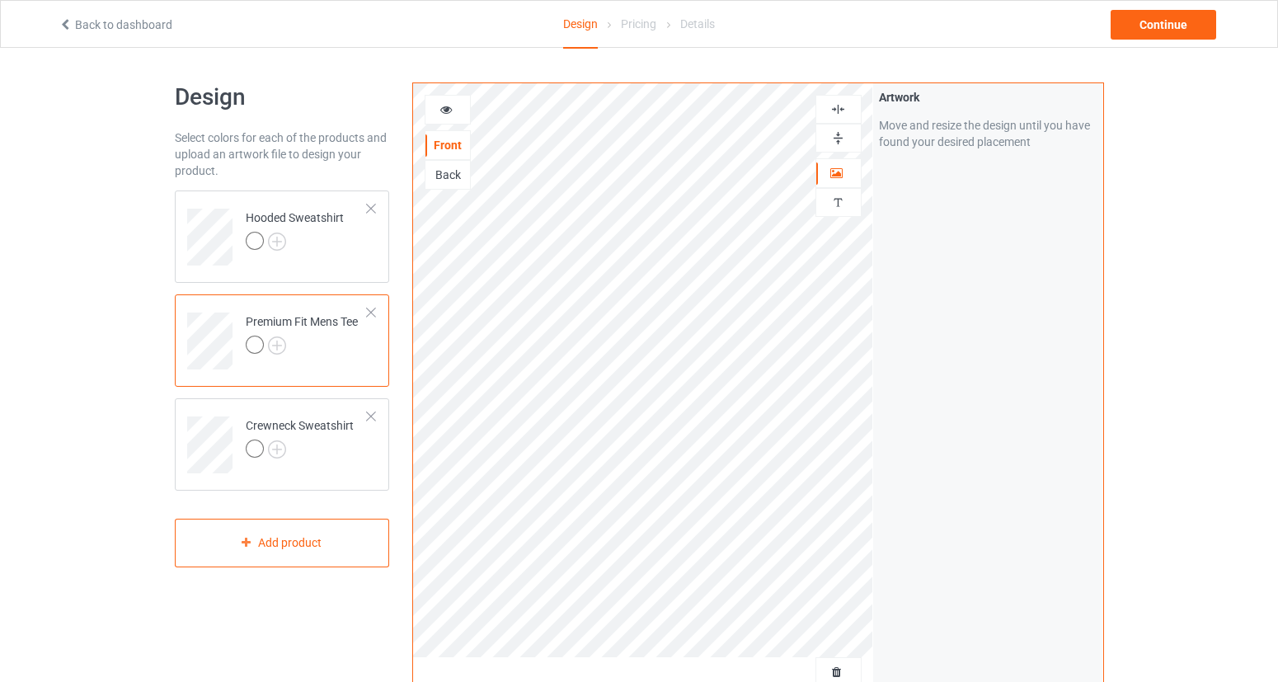
click at [464, 176] on div "Back" at bounding box center [447, 175] width 45 height 16
click at [955, 232] on div "Artwork Move and resize the design until you have found your desired placement" at bounding box center [988, 396] width 230 height 627
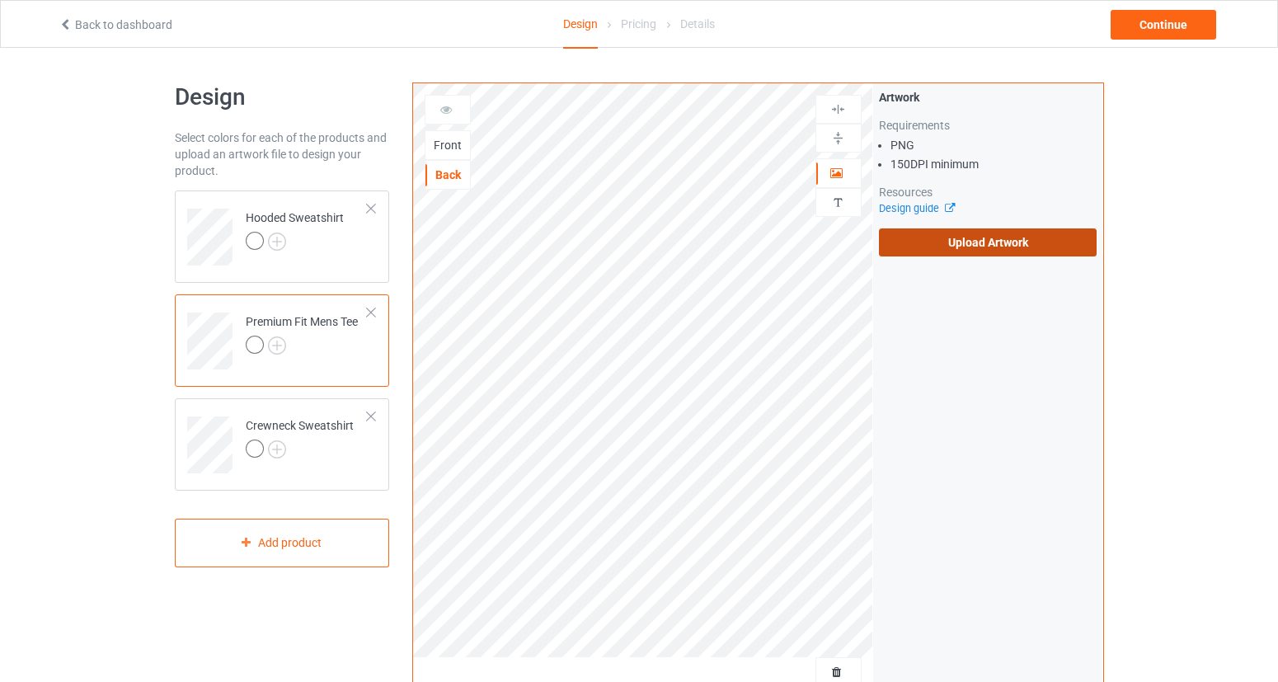
click at [956, 247] on label "Upload Artwork" at bounding box center [988, 242] width 218 height 28
click at [0, 0] on input "Upload Artwork" at bounding box center [0, 0] width 0 height 0
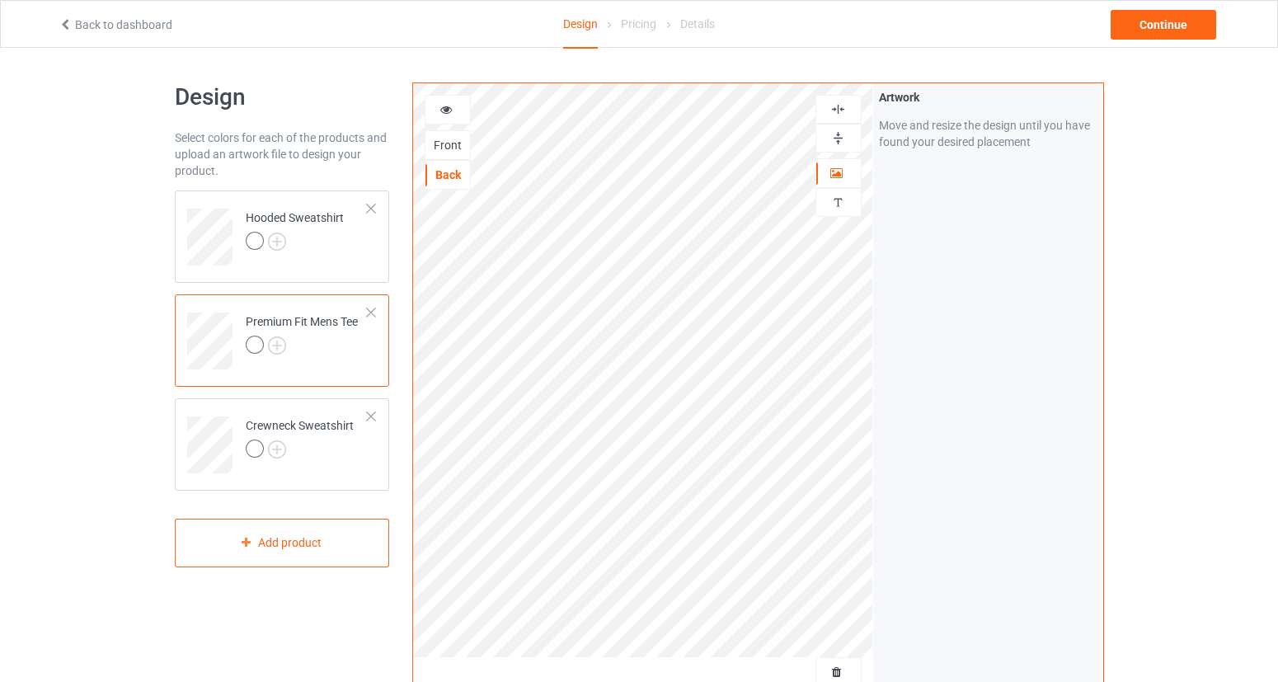
click at [445, 111] on icon at bounding box center [446, 107] width 14 height 12
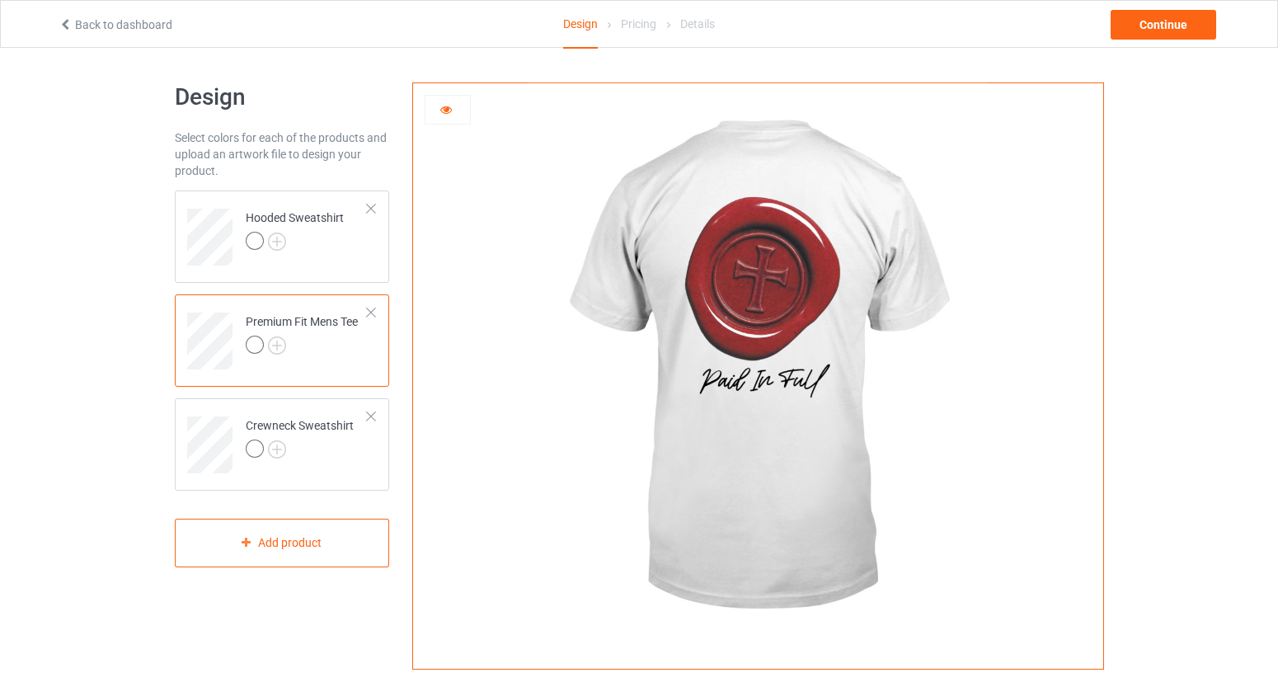
click at [453, 117] on div at bounding box center [447, 109] width 45 height 16
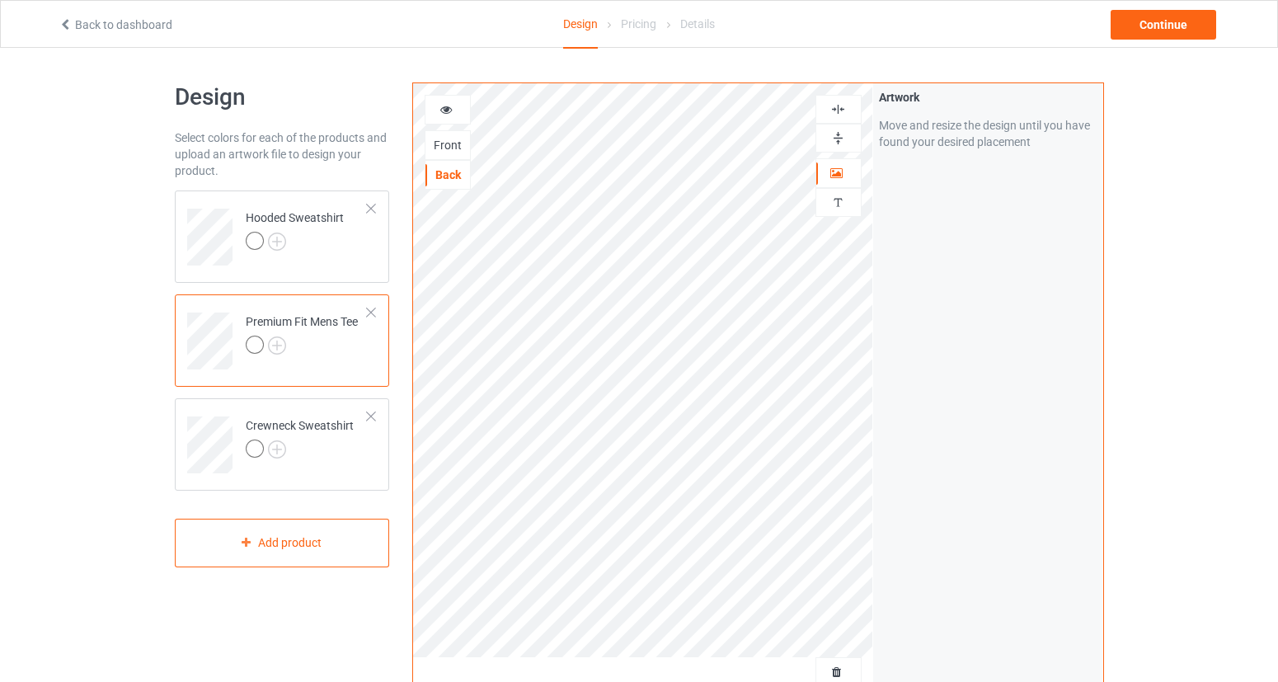
click at [452, 138] on div "Front" at bounding box center [447, 145] width 45 height 16
click at [275, 336] on img at bounding box center [277, 345] width 18 height 18
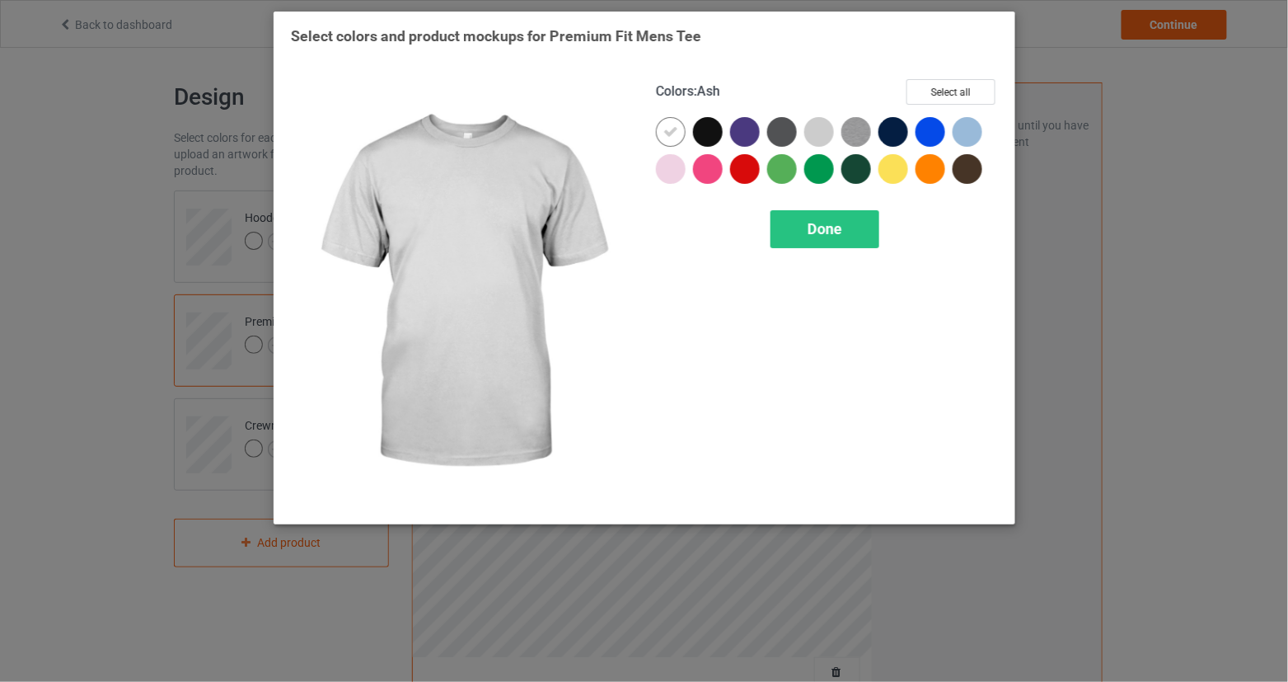
click at [825, 130] on div at bounding box center [820, 132] width 30 height 30
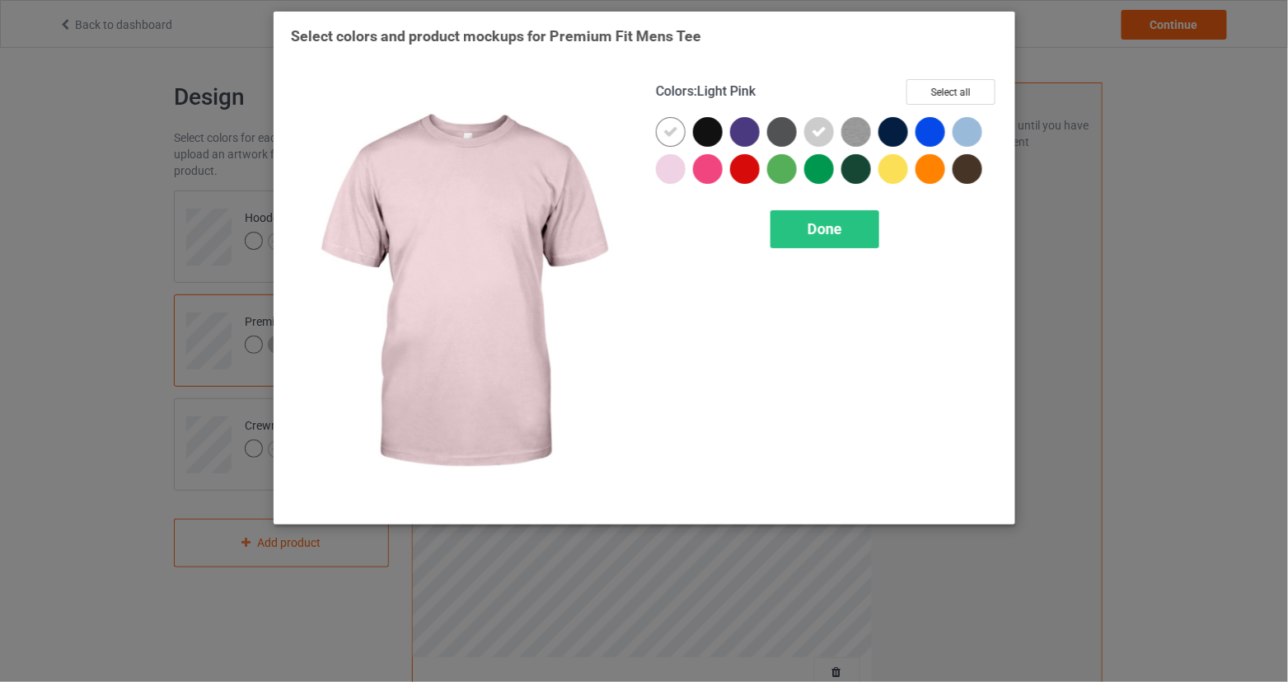
click at [664, 170] on div at bounding box center [671, 169] width 30 height 30
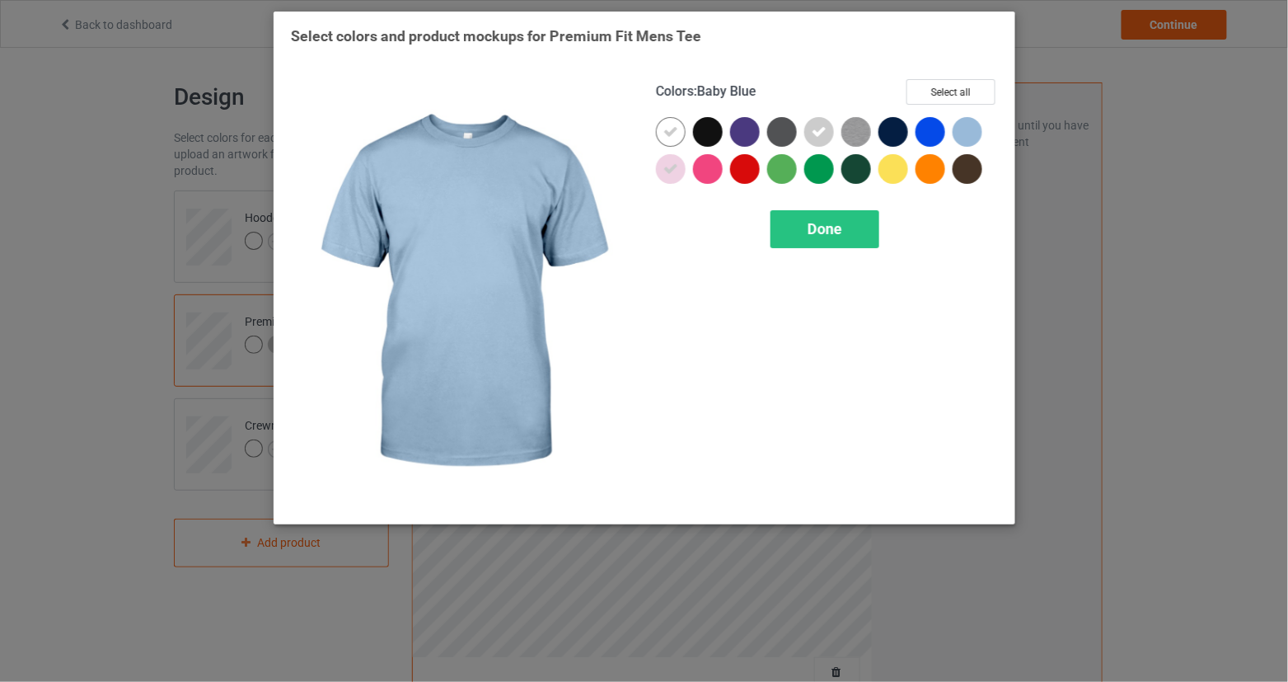
click at [960, 136] on div at bounding box center [968, 132] width 30 height 30
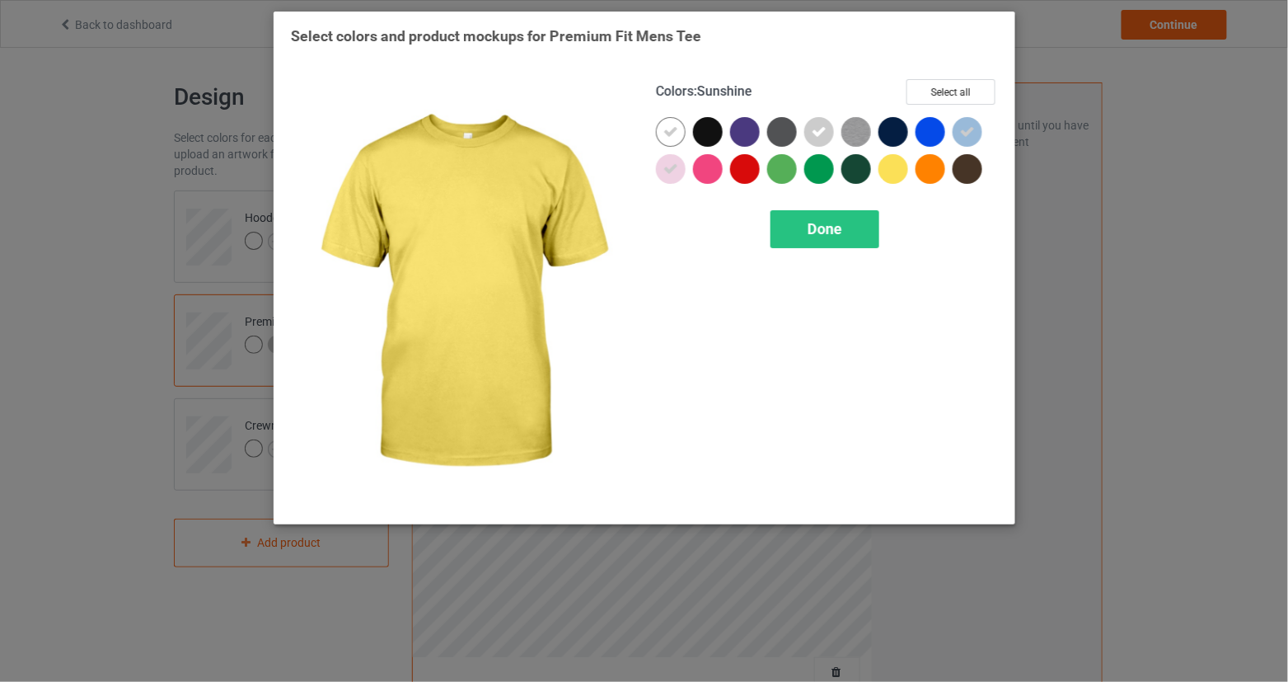
click at [894, 173] on div at bounding box center [894, 169] width 30 height 30
click at [846, 225] on div "Done" at bounding box center [825, 229] width 109 height 38
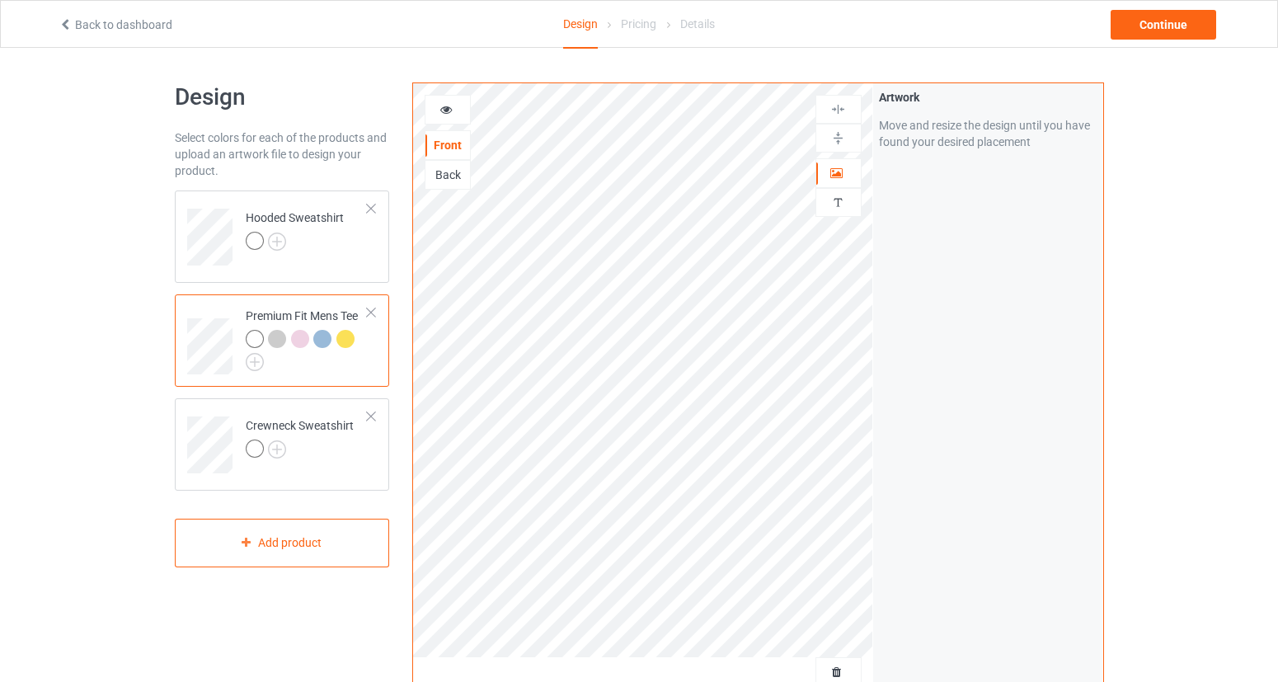
drag, startPoint x: 271, startPoint y: 340, endPoint x: 382, endPoint y: 195, distance: 182.3
click at [271, 340] on div at bounding box center [277, 339] width 18 height 18
click at [459, 106] on div at bounding box center [447, 109] width 45 height 16
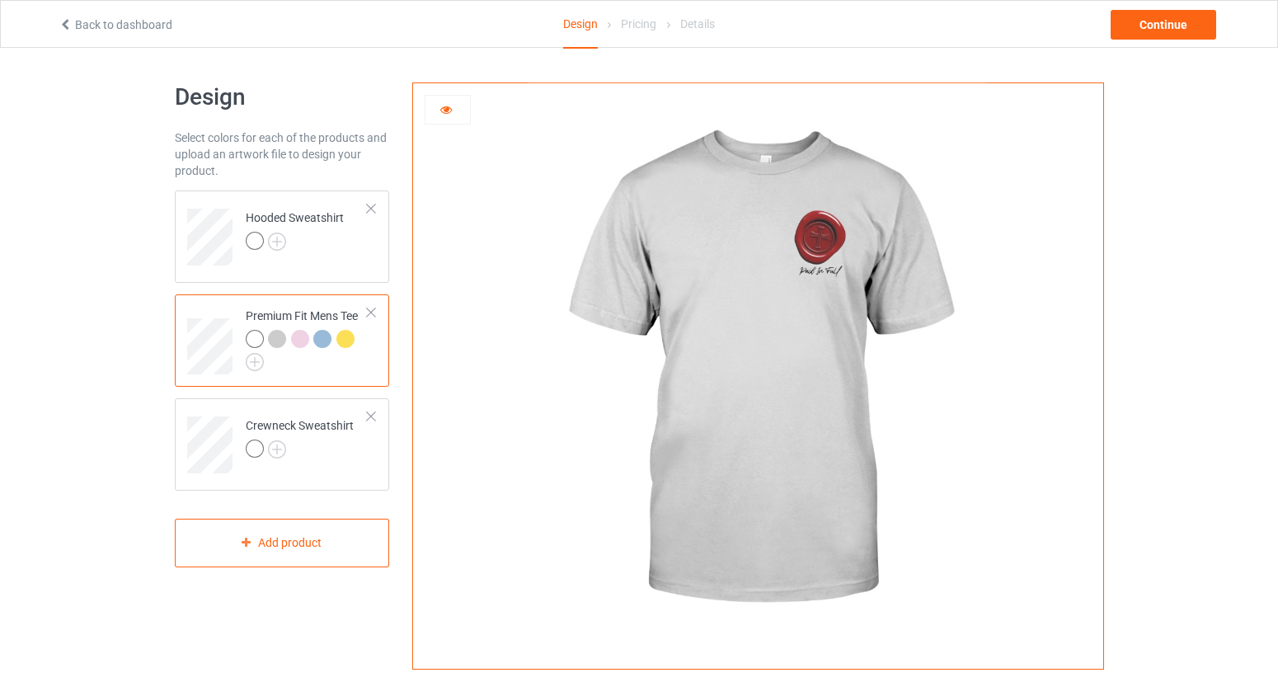
click at [298, 338] on div at bounding box center [300, 339] width 18 height 18
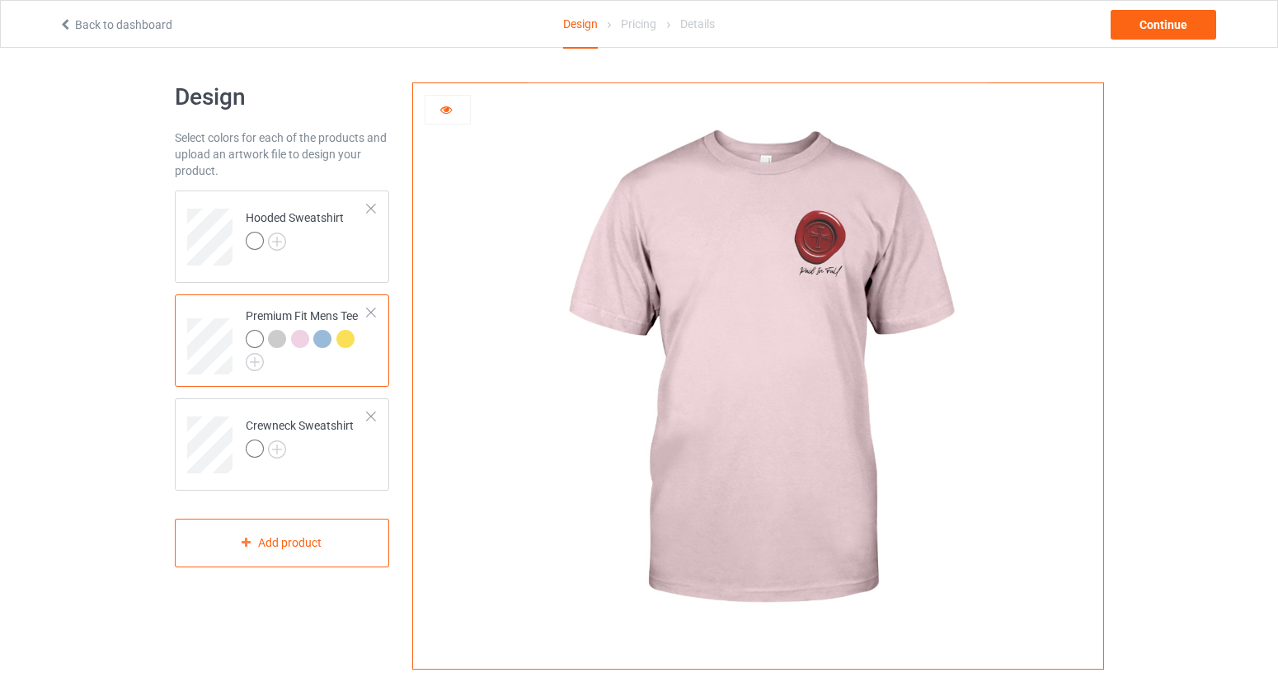
click at [321, 339] on div at bounding box center [322, 339] width 18 height 18
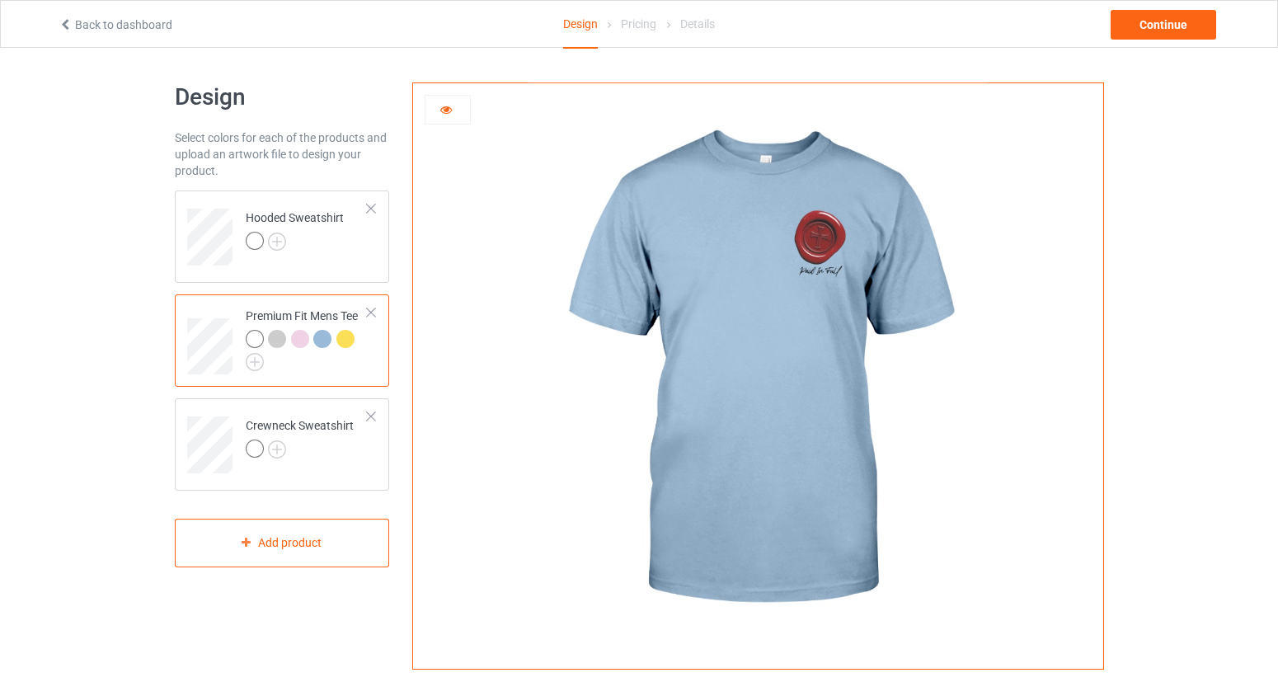
click at [350, 339] on div at bounding box center [345, 339] width 18 height 18
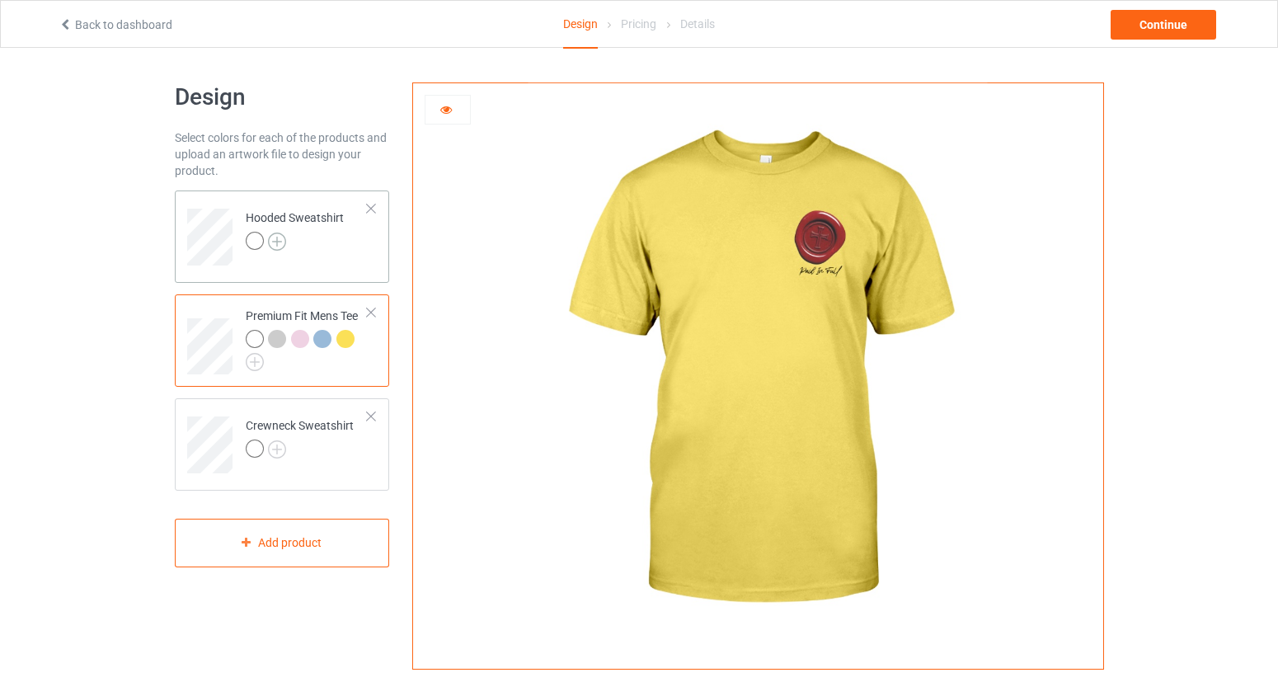
click at [282, 239] on img at bounding box center [277, 241] width 18 height 18
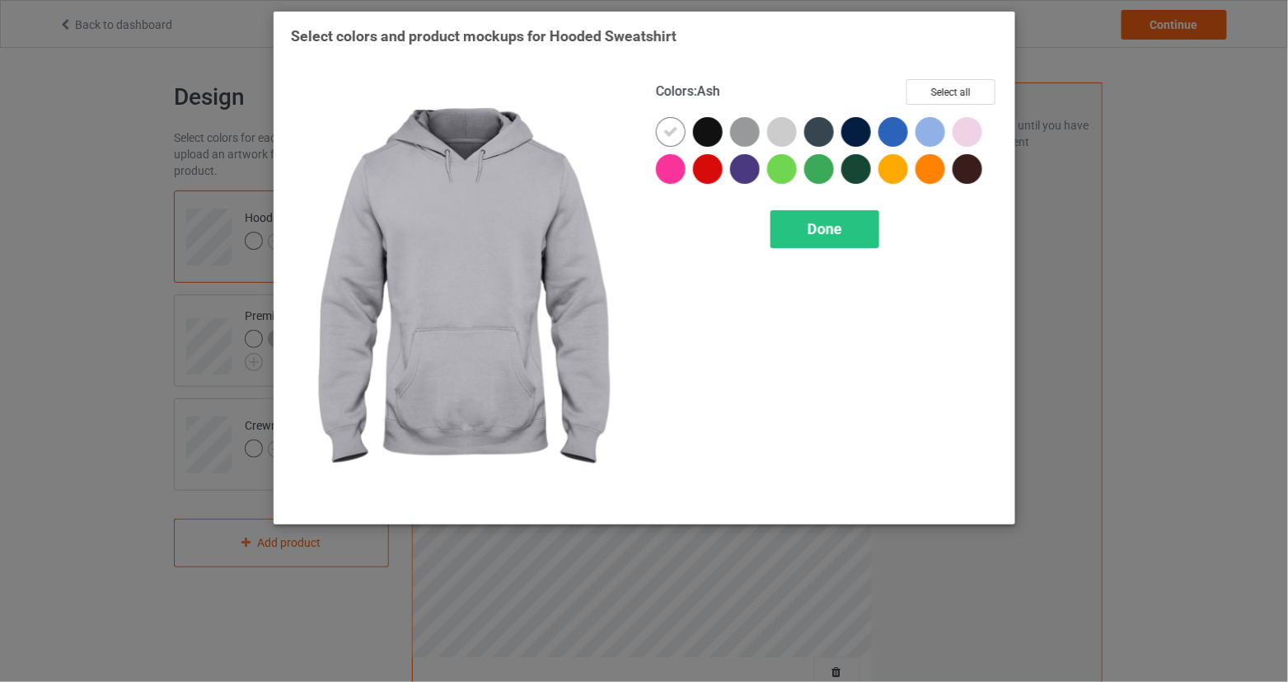
click at [776, 124] on div at bounding box center [782, 132] width 30 height 30
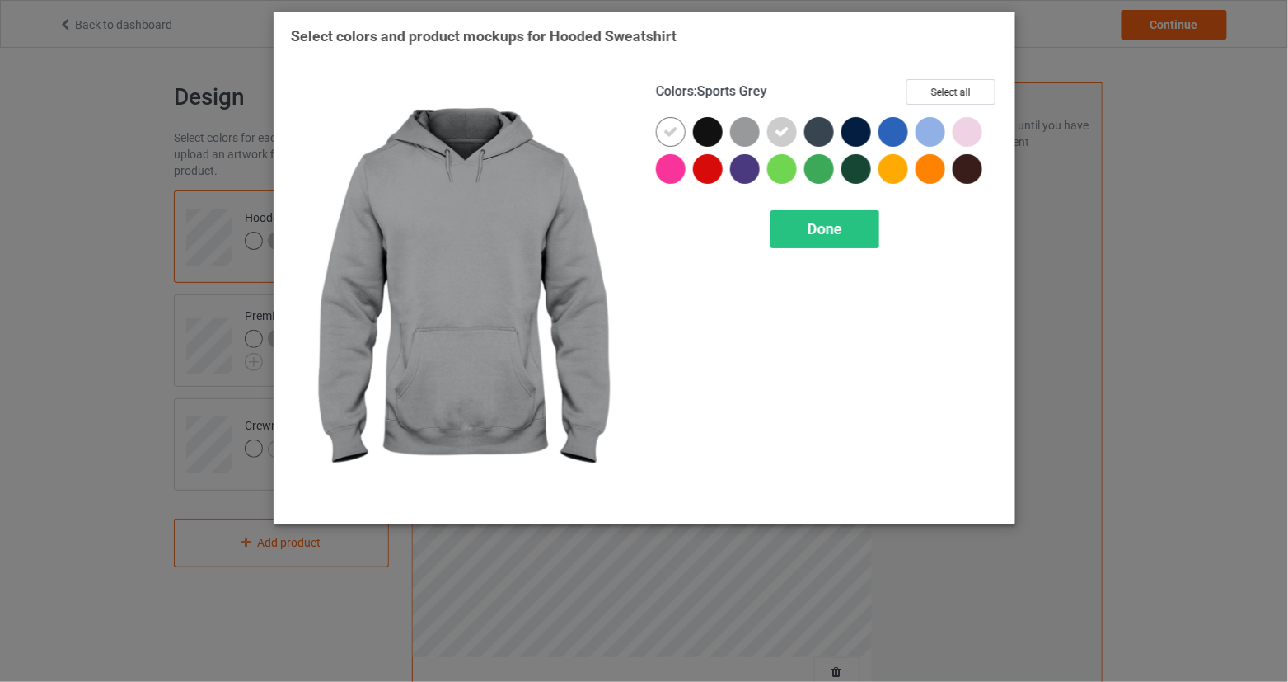
click at [748, 134] on div at bounding box center [745, 132] width 30 height 30
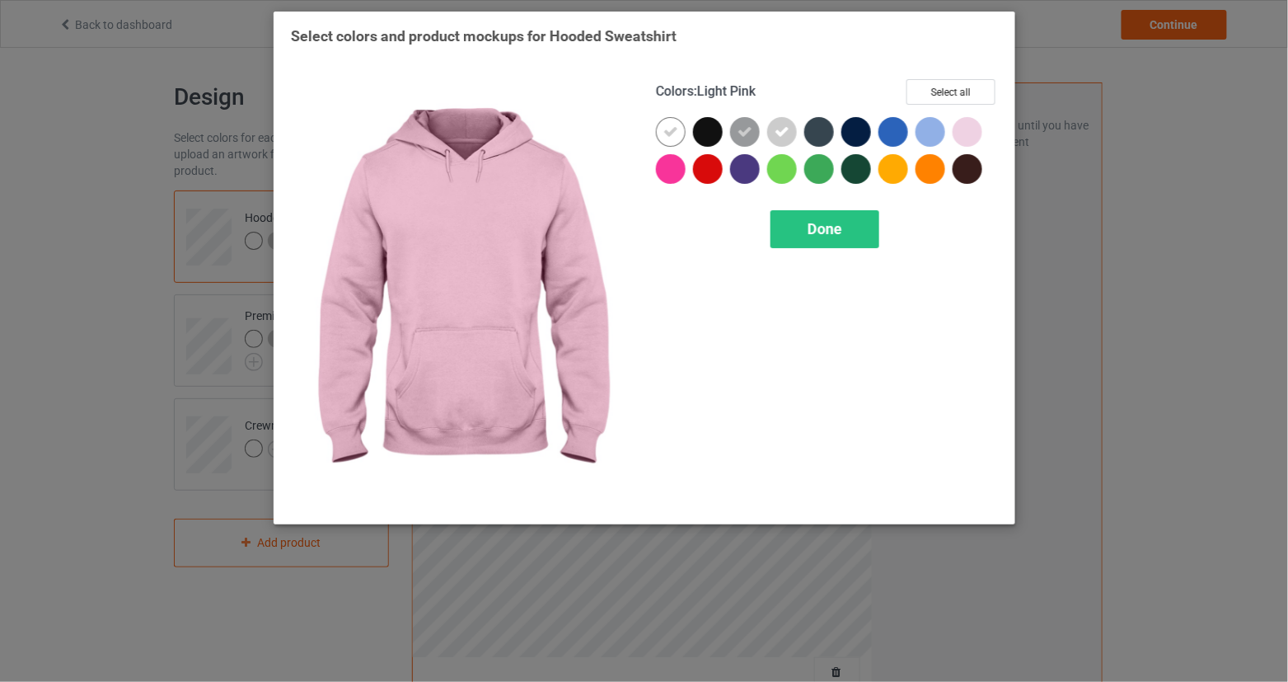
click at [964, 128] on div at bounding box center [968, 132] width 30 height 30
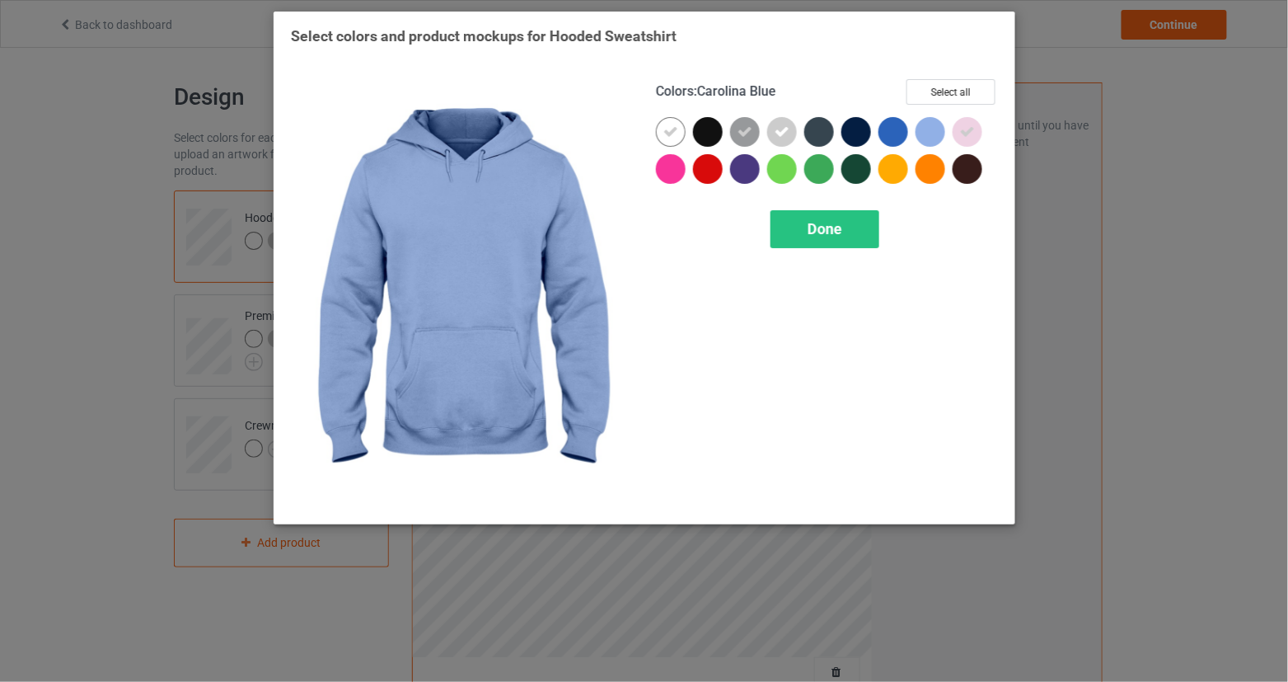
click at [932, 130] on div at bounding box center [931, 132] width 30 height 30
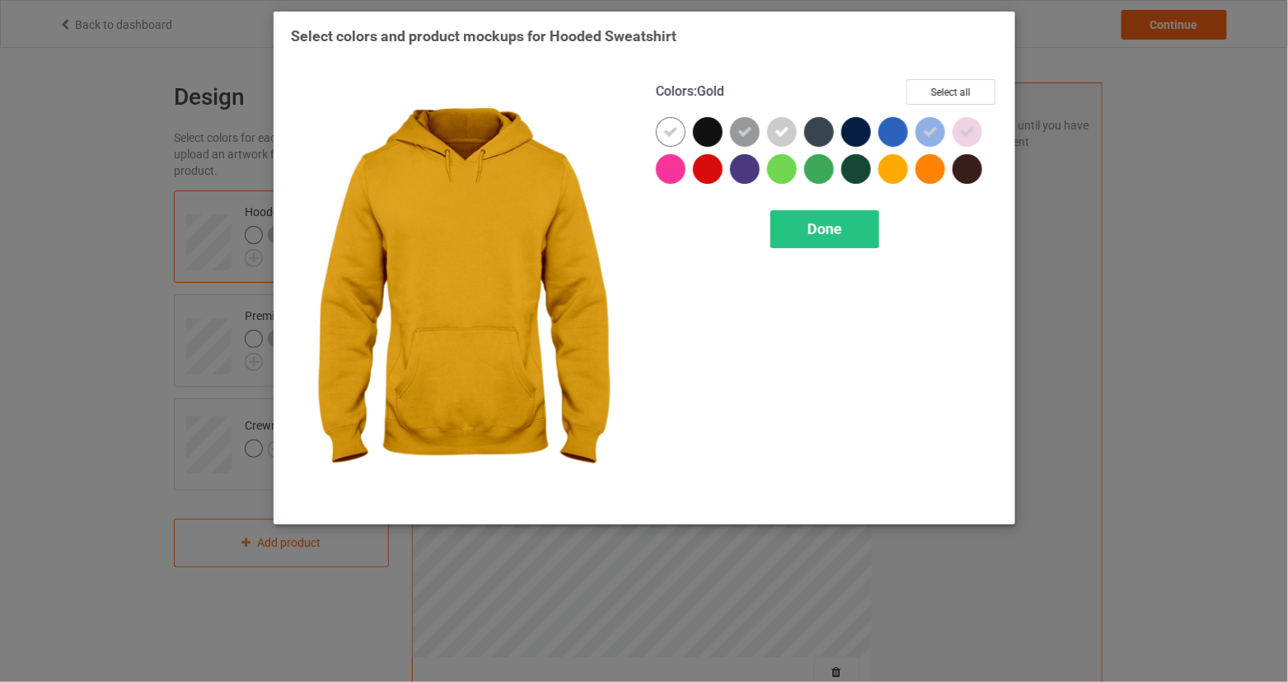
click at [905, 166] on div at bounding box center [894, 169] width 30 height 30
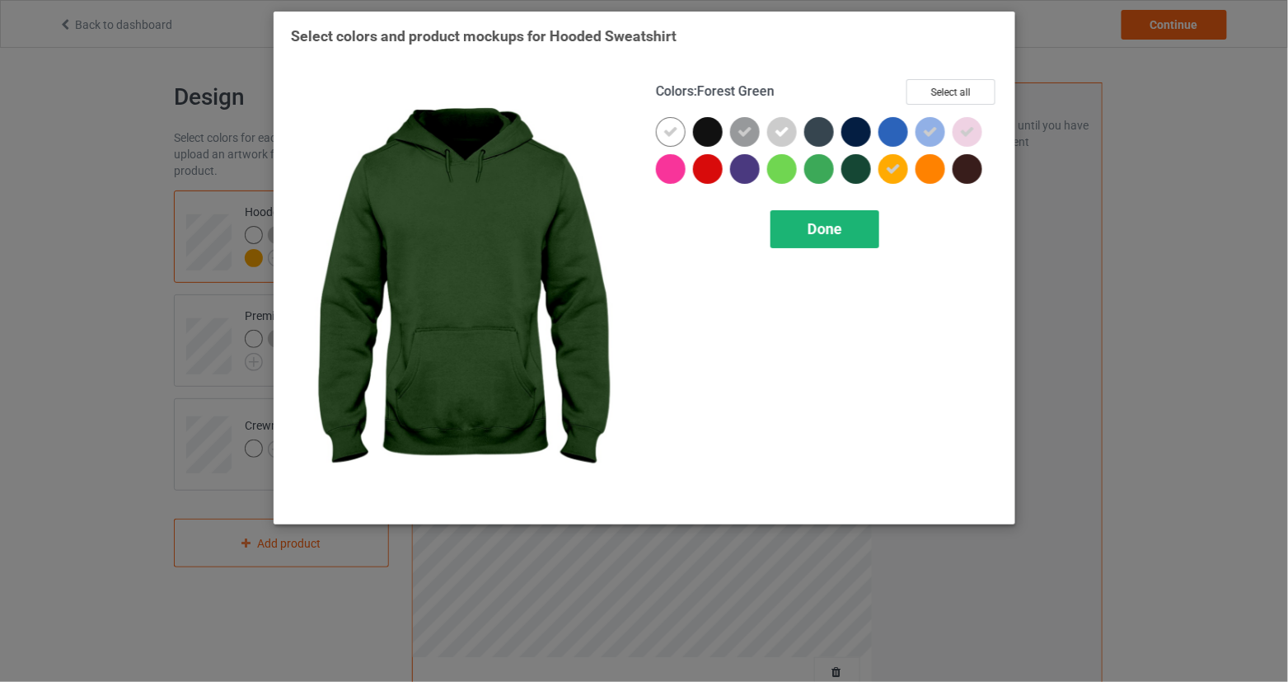
click at [830, 224] on span "Done" at bounding box center [825, 228] width 35 height 17
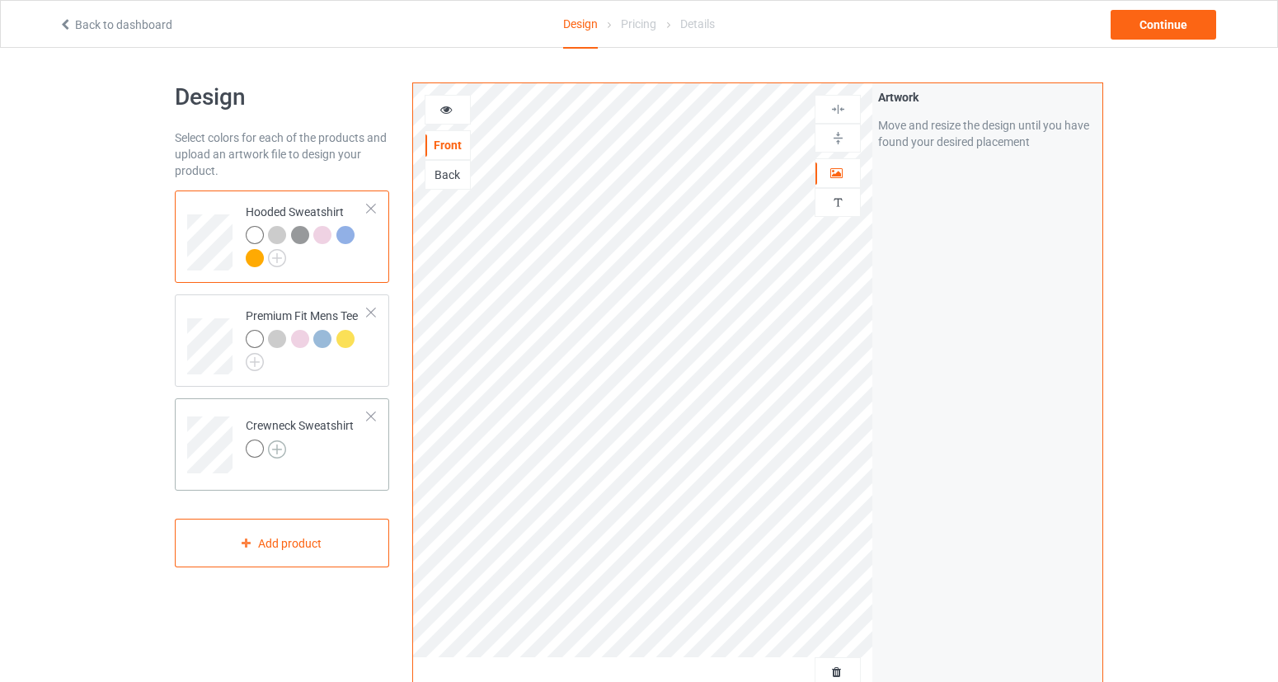
click at [279, 446] on img at bounding box center [277, 449] width 18 height 18
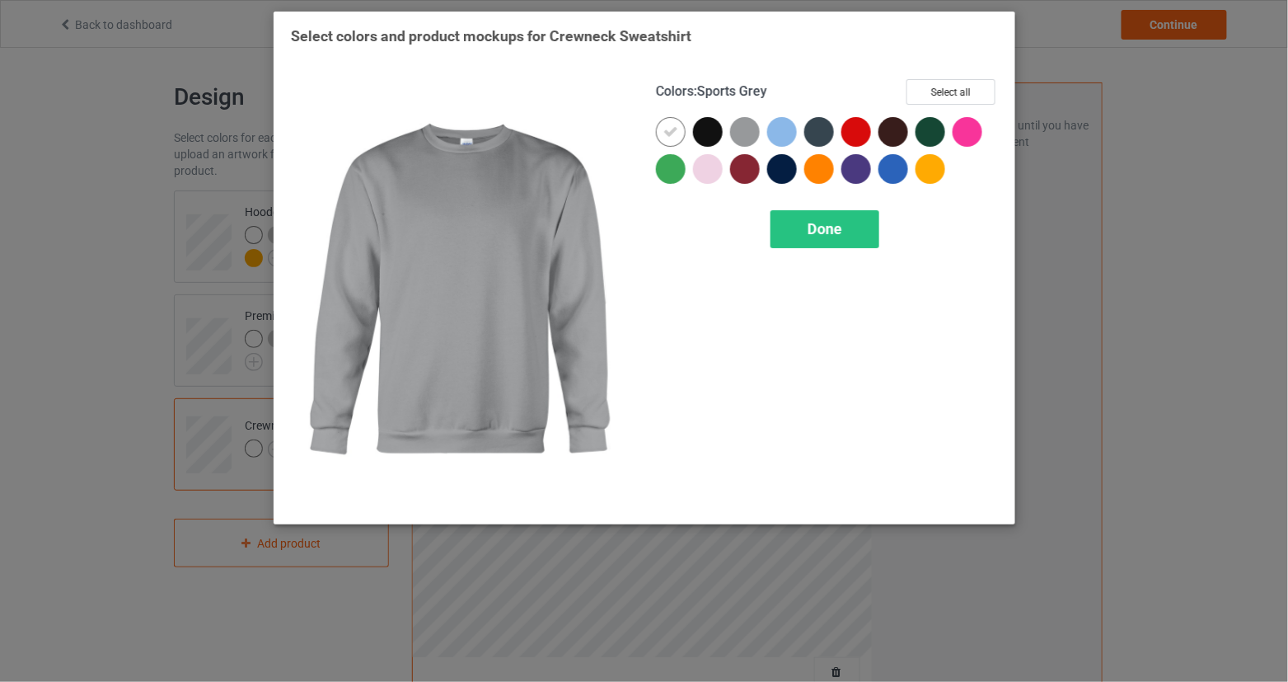
click at [749, 131] on div at bounding box center [745, 132] width 30 height 30
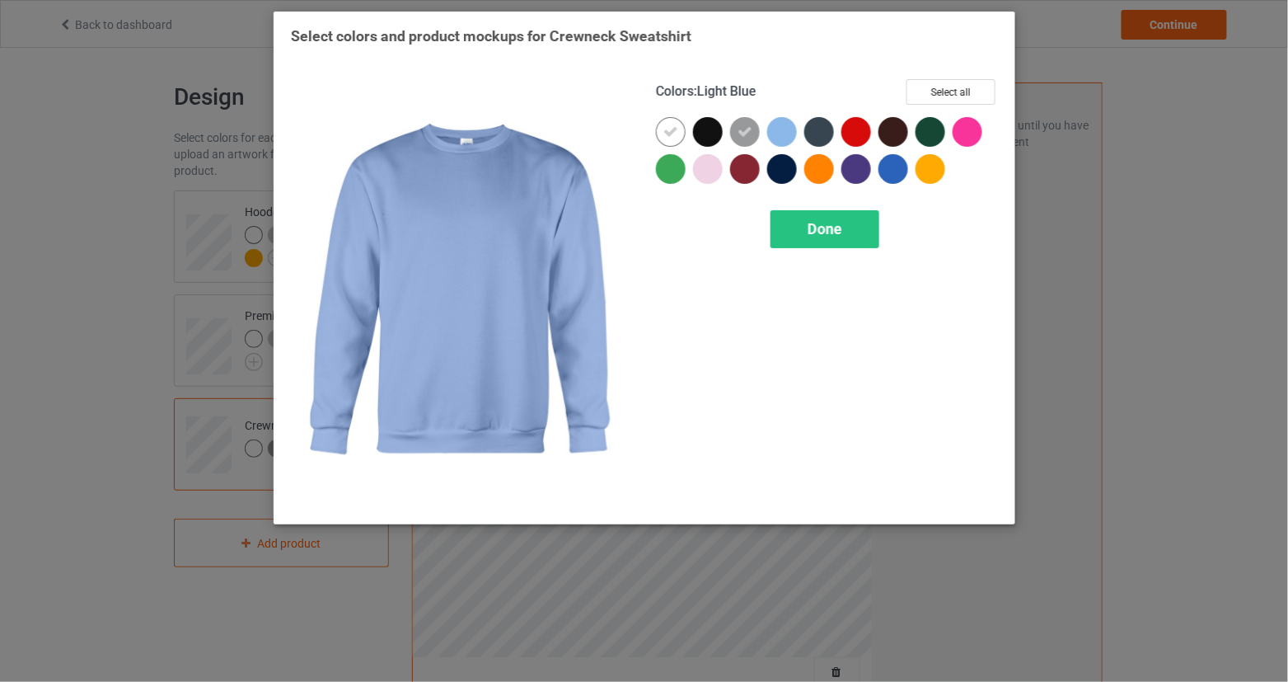
click at [786, 136] on div at bounding box center [782, 132] width 30 height 30
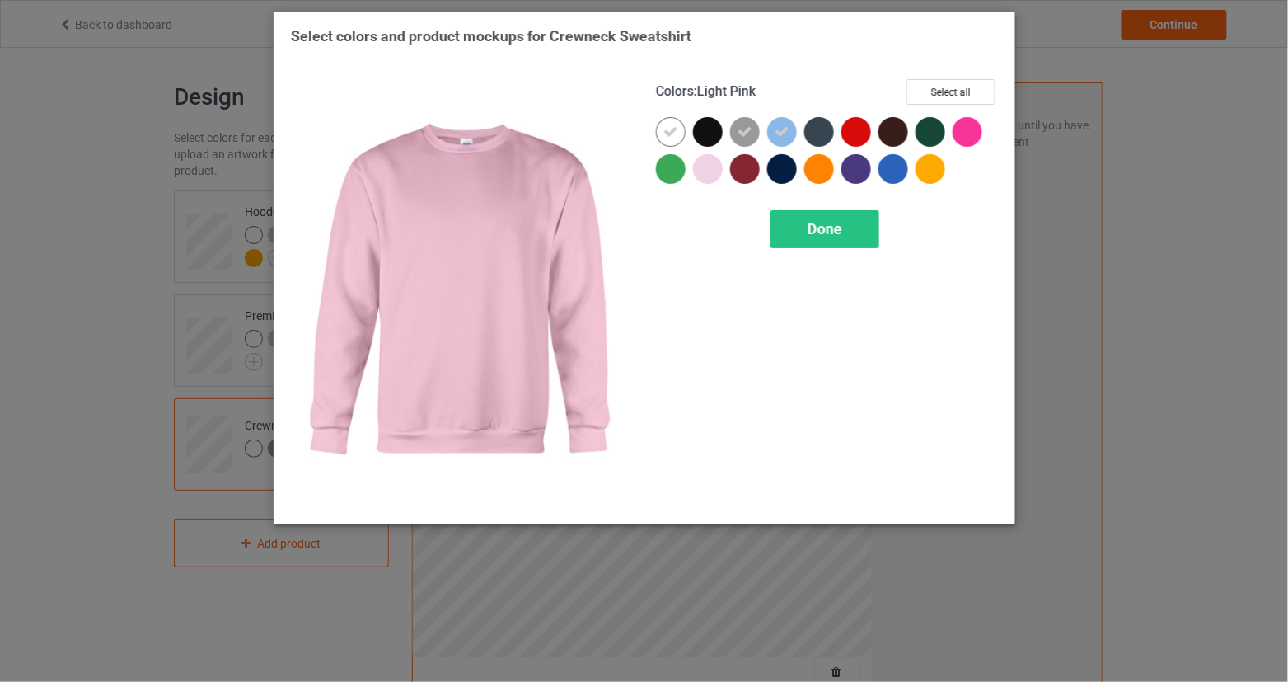
drag, startPoint x: 707, startPoint y: 176, endPoint x: 974, endPoint y: 140, distance: 268.6
click at [710, 174] on div at bounding box center [708, 169] width 30 height 30
click at [812, 227] on span "Done" at bounding box center [825, 228] width 35 height 17
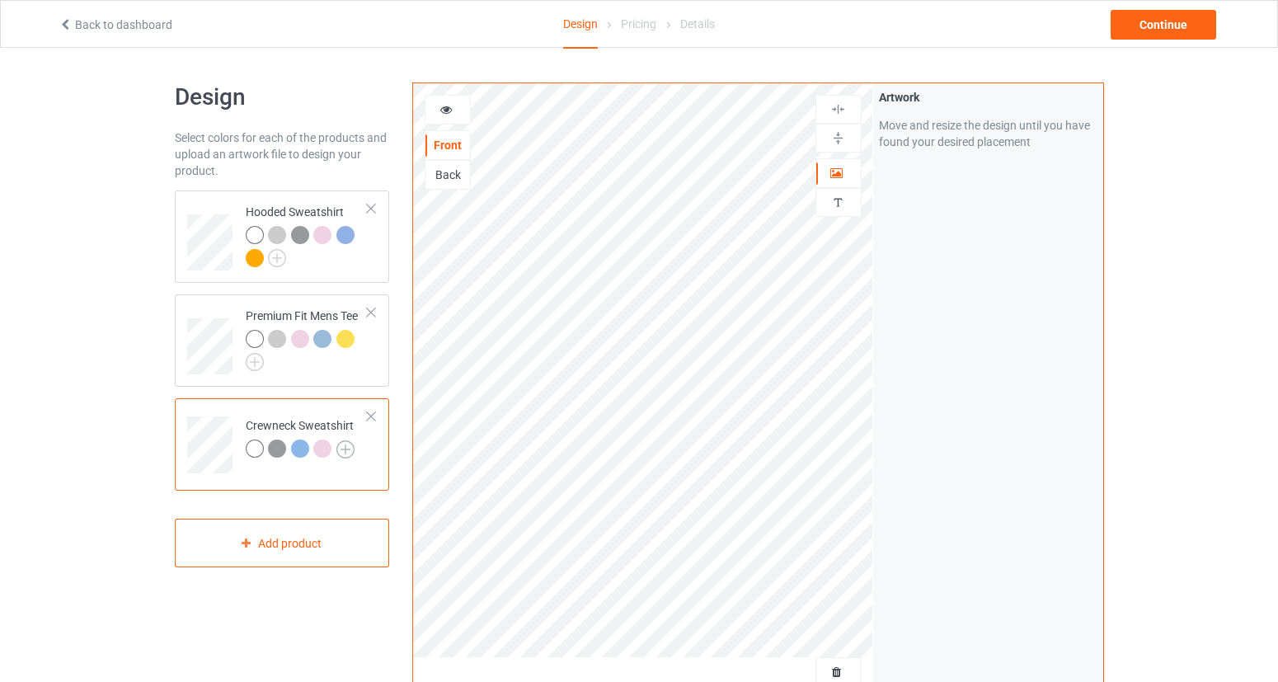
click at [350, 446] on img at bounding box center [345, 449] width 18 height 18
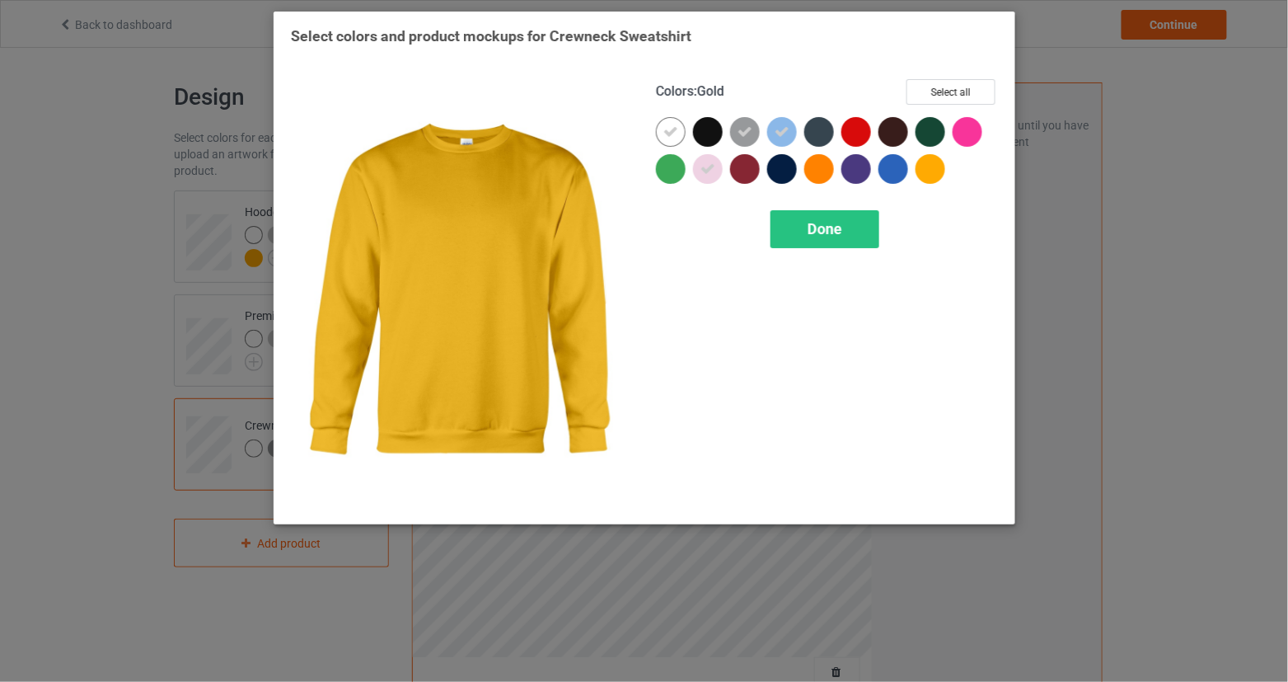
click at [923, 170] on div at bounding box center [931, 169] width 30 height 30
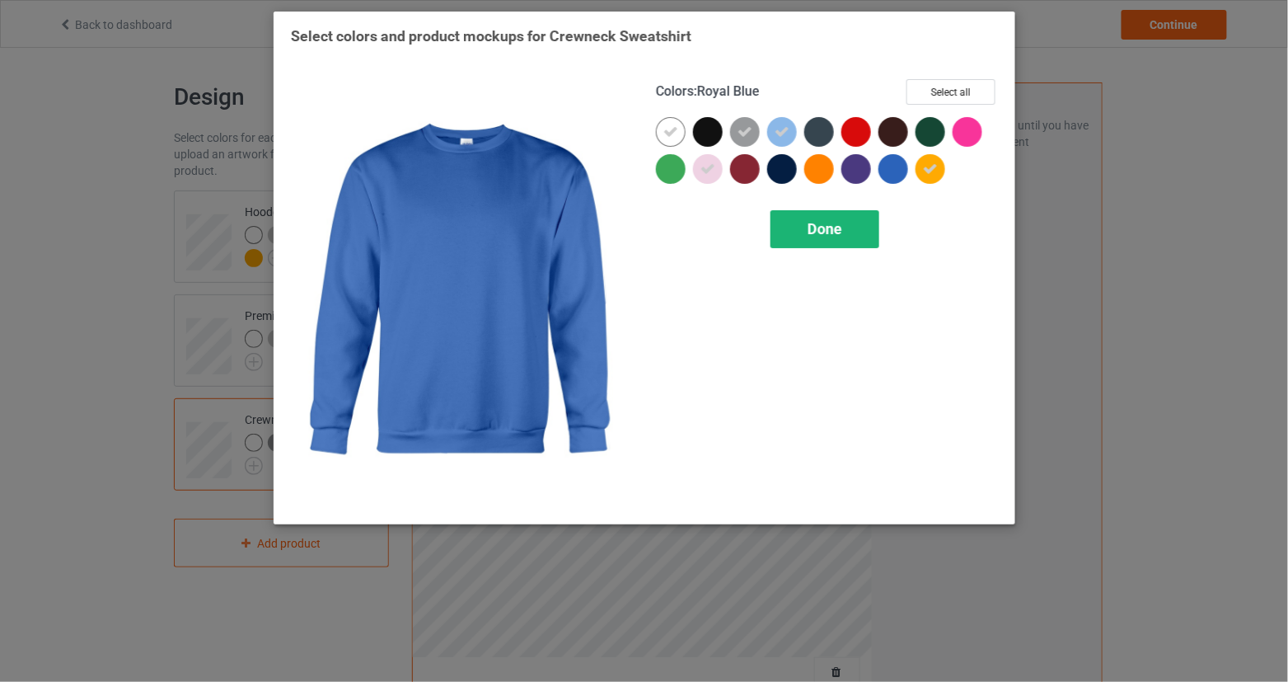
click at [857, 228] on div "Done" at bounding box center [825, 229] width 109 height 38
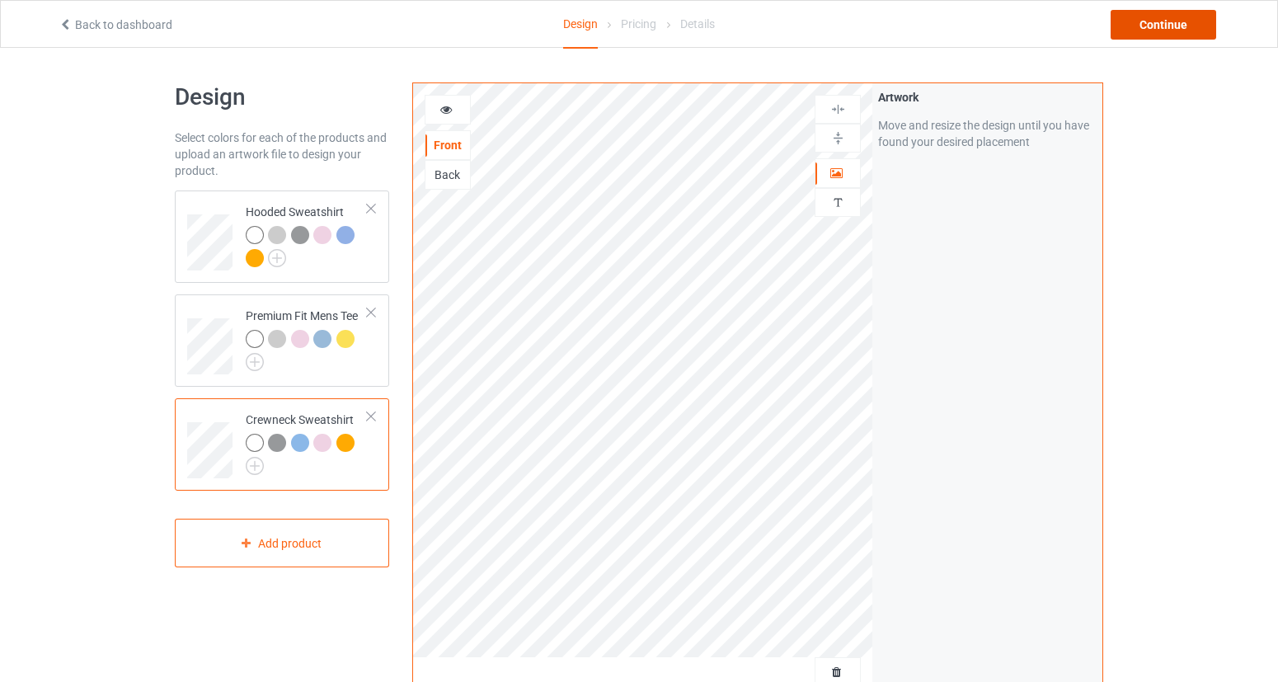
click at [1162, 31] on div "Continue" at bounding box center [1163, 25] width 106 height 30
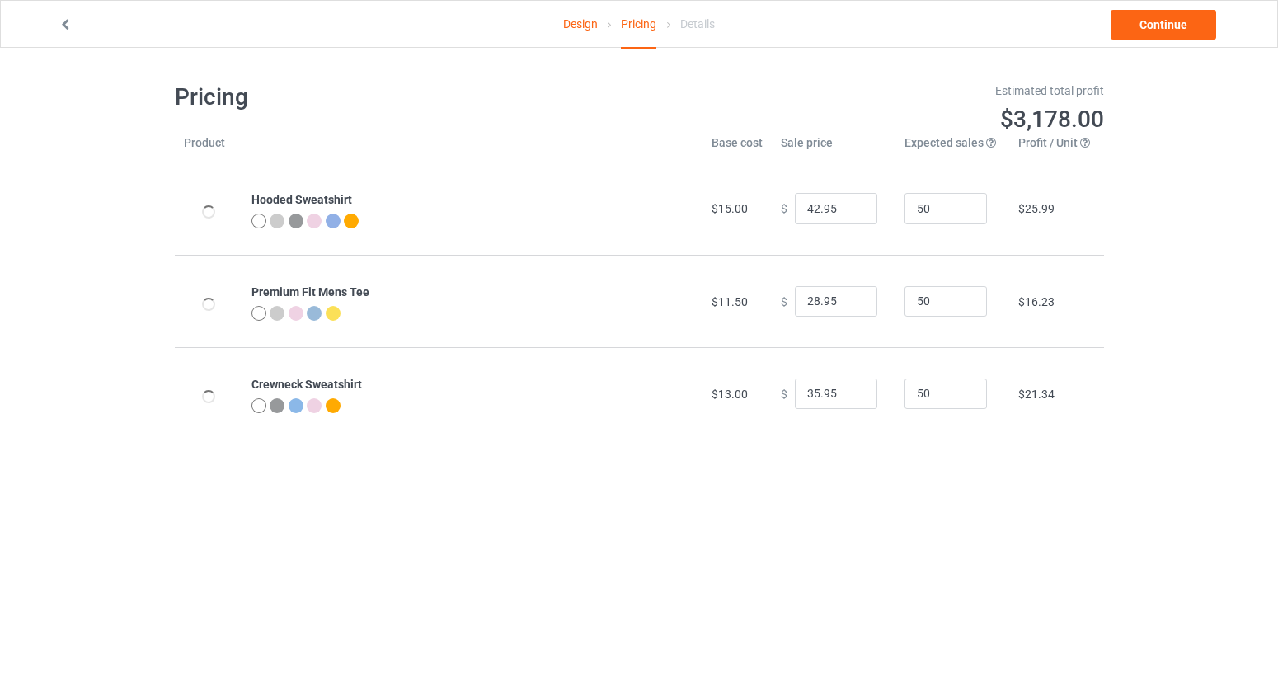
type input "46.95"
type input "32.95"
type input "39.95"
drag, startPoint x: 810, startPoint y: 210, endPoint x: 795, endPoint y: 209, distance: 14.9
click at [795, 209] on input "46.95" at bounding box center [836, 208] width 82 height 31
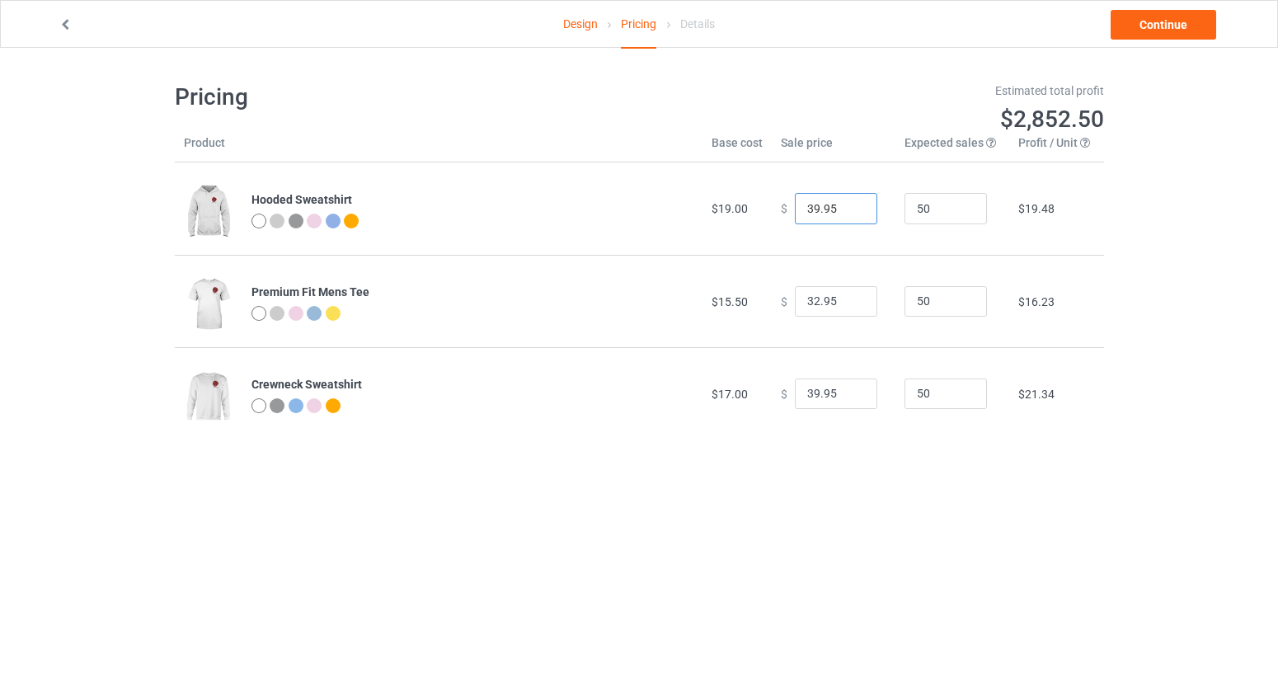
type input "39.95"
drag, startPoint x: 813, startPoint y: 299, endPoint x: 764, endPoint y: 303, distance: 48.8
click at [772, 303] on td "$ 32.95" at bounding box center [834, 301] width 124 height 92
click at [795, 305] on input "32.95" at bounding box center [836, 301] width 82 height 31
drag, startPoint x: 810, startPoint y: 298, endPoint x: 783, endPoint y: 301, distance: 27.3
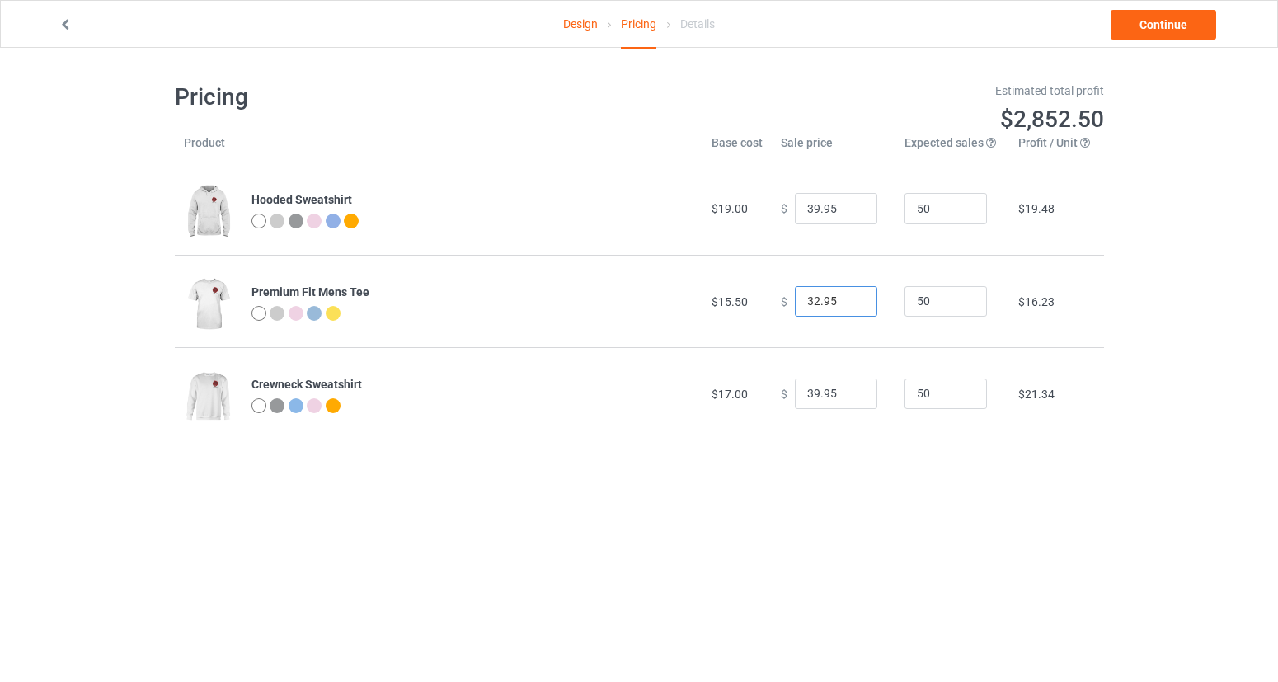
click at [783, 301] on div "$ 32.95" at bounding box center [834, 301] width 106 height 31
click at [813, 301] on input "25.95" at bounding box center [836, 301] width 82 height 31
type input "26.95"
click at [809, 396] on input "39.95" at bounding box center [836, 393] width 82 height 31
type input "35.95"
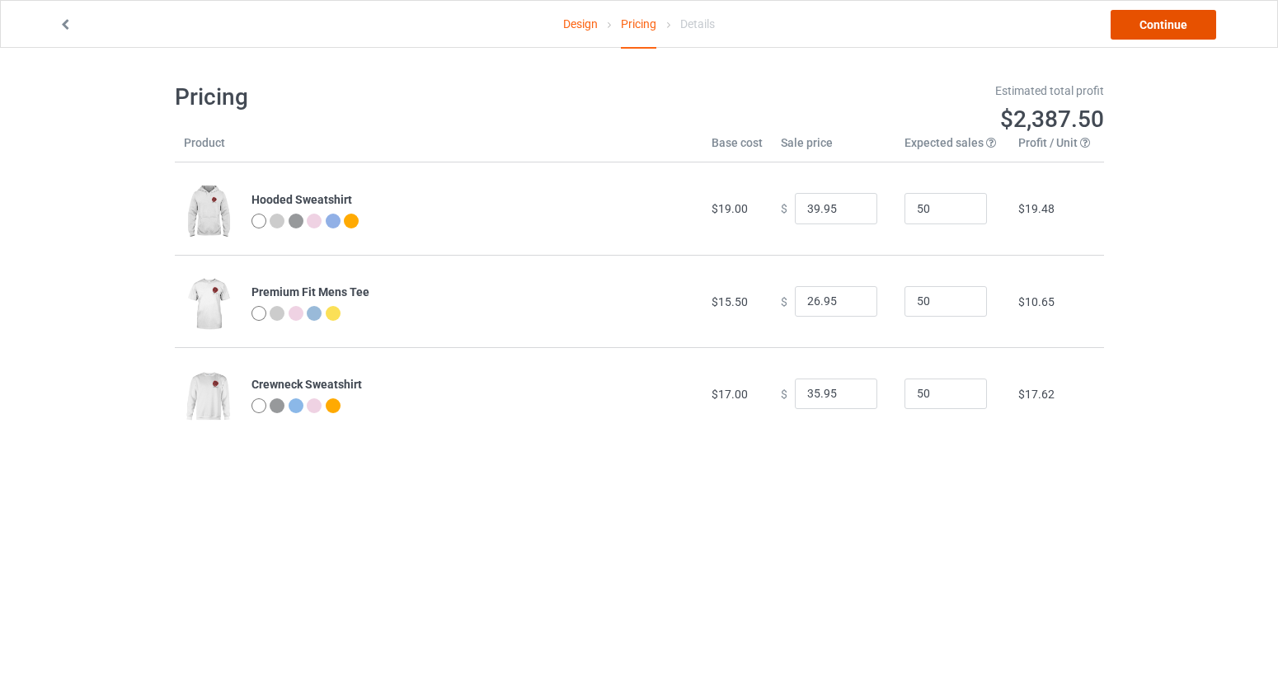
click at [1180, 30] on link "Continue" at bounding box center [1163, 25] width 106 height 30
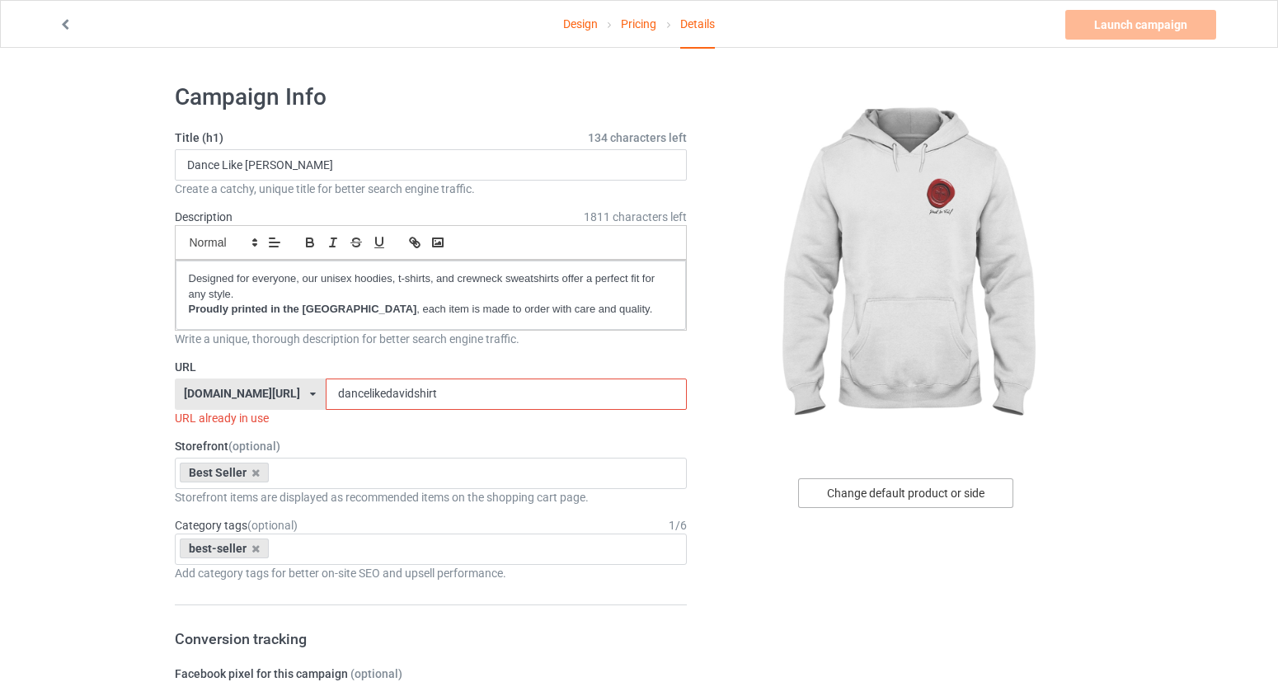
click at [931, 490] on div "Change default product or side" at bounding box center [905, 493] width 215 height 30
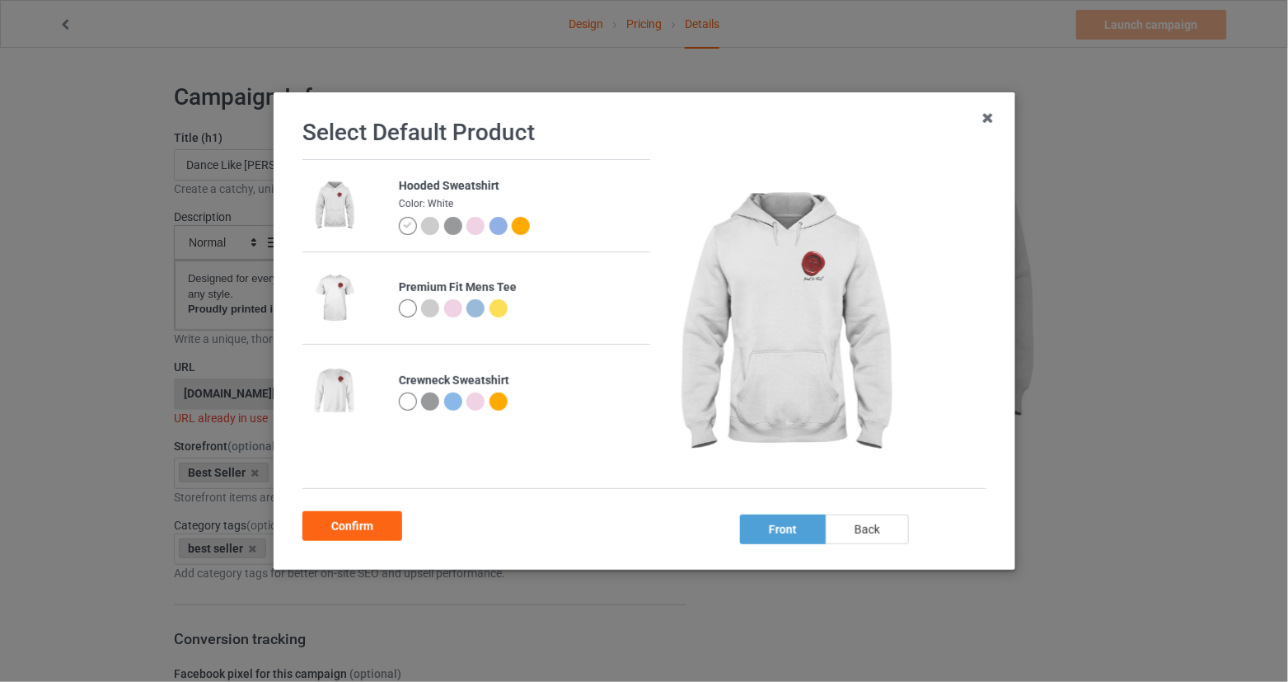
click at [859, 533] on div "back" at bounding box center [866, 529] width 83 height 30
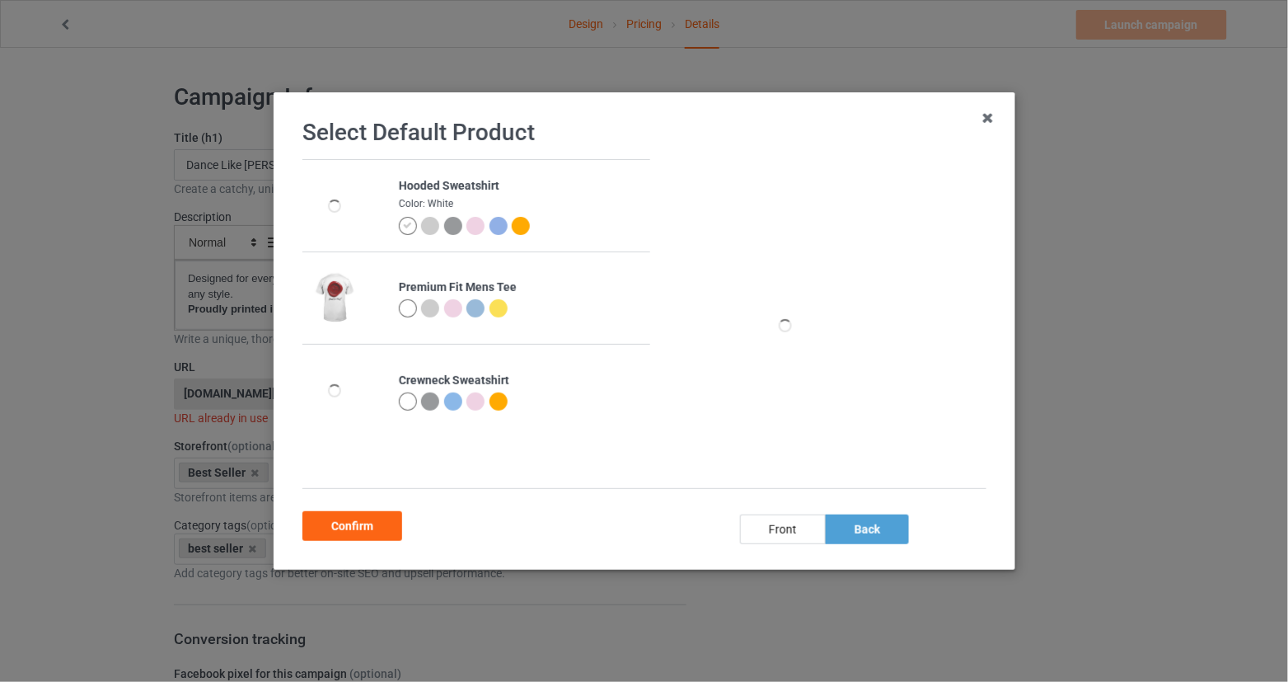
drag, startPoint x: 411, startPoint y: 311, endPoint x: 399, endPoint y: 399, distance: 89.0
click at [411, 310] on div at bounding box center [407, 308] width 18 height 18
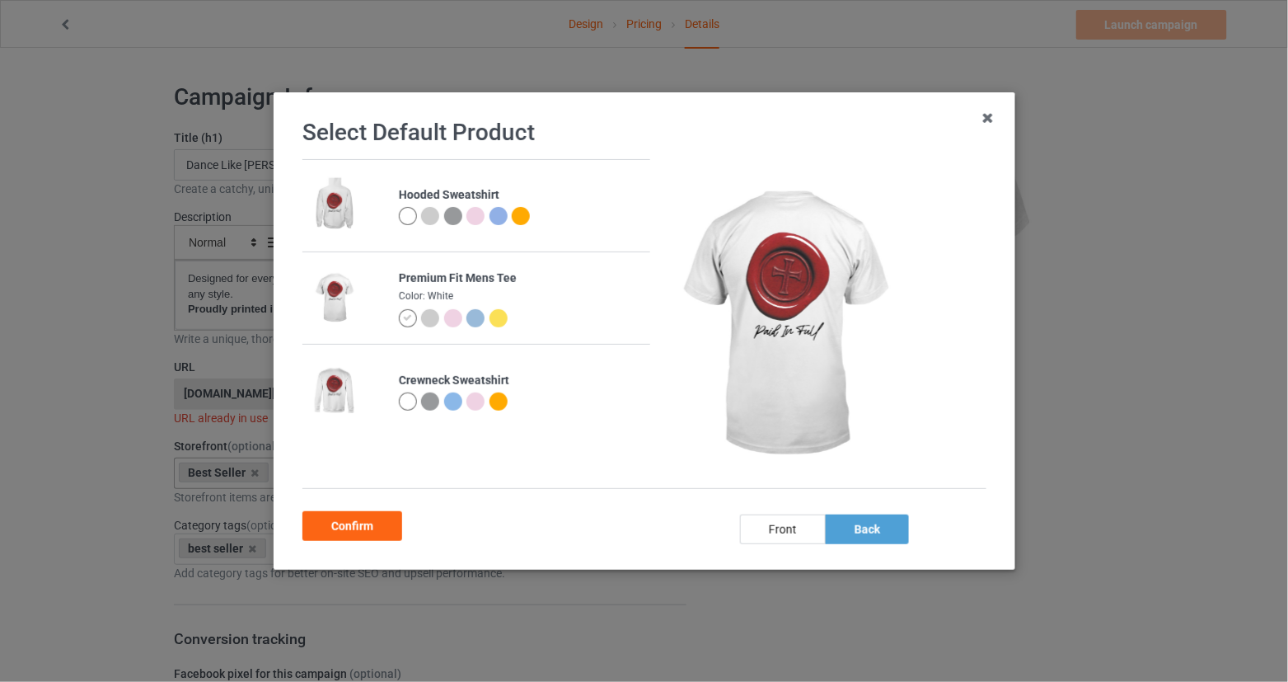
drag, startPoint x: 359, startPoint y: 519, endPoint x: 359, endPoint y: 486, distance: 32.2
click at [359, 519] on div "Confirm" at bounding box center [353, 526] width 100 height 30
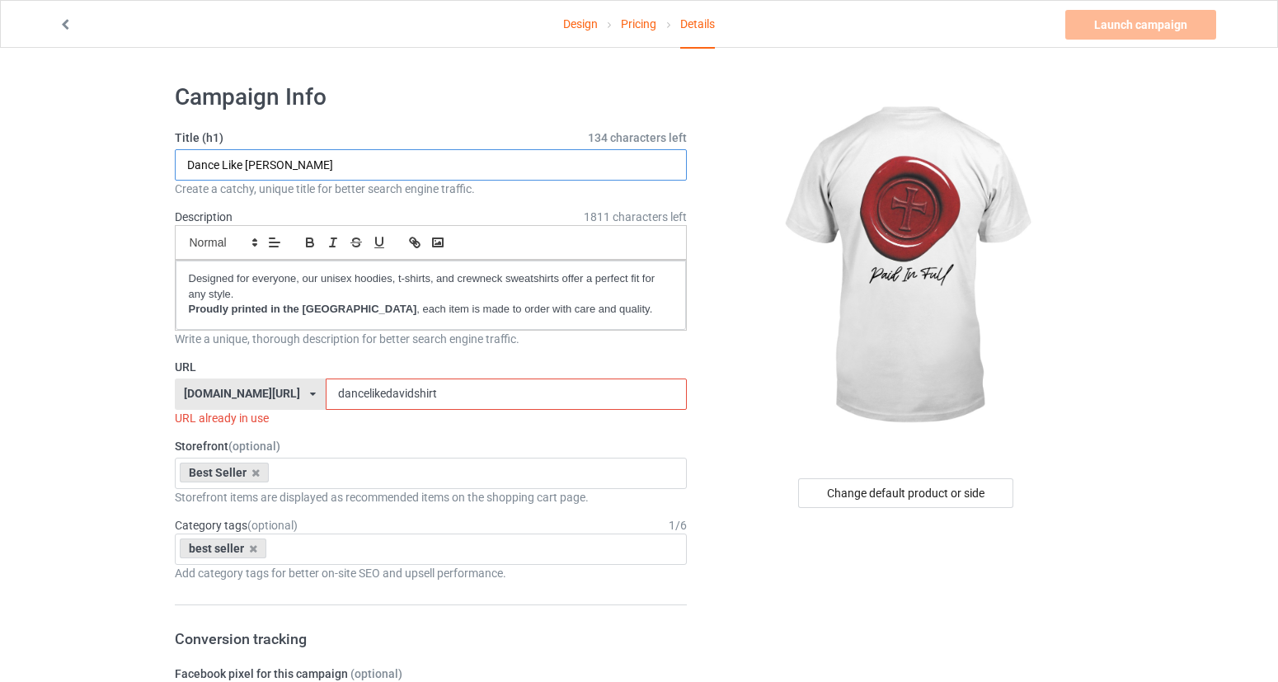
drag, startPoint x: 298, startPoint y: 164, endPoint x: 155, endPoint y: 149, distance: 143.4
type input "Paid In Full"
drag, startPoint x: 286, startPoint y: 150, endPoint x: 335, endPoint y: 168, distance: 51.9
click at [335, 168] on input "Paid In Full" at bounding box center [431, 164] width 513 height 31
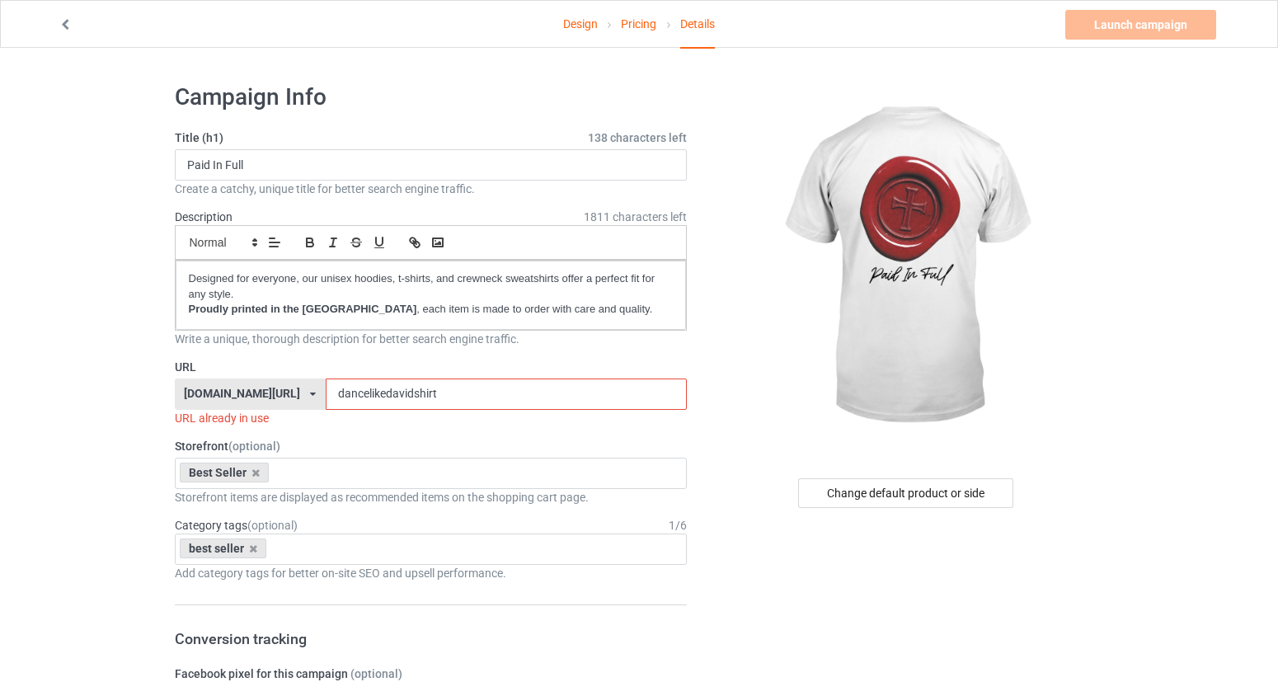
drag, startPoint x: 521, startPoint y: 396, endPoint x: 356, endPoint y: 393, distance: 164.9
click at [356, 393] on div "[DOMAIN_NAME][URL] [DOMAIN_NAME][URL] [DOMAIN_NAME][URL] [DOMAIN_NAME][URL] 5ca…" at bounding box center [431, 393] width 513 height 31
paste input "Paid In Full"
click at [419, 398] on input "Paid In Full" at bounding box center [506, 393] width 361 height 31
click at [427, 394] on input "PaidIn Full" at bounding box center [506, 393] width 361 height 31
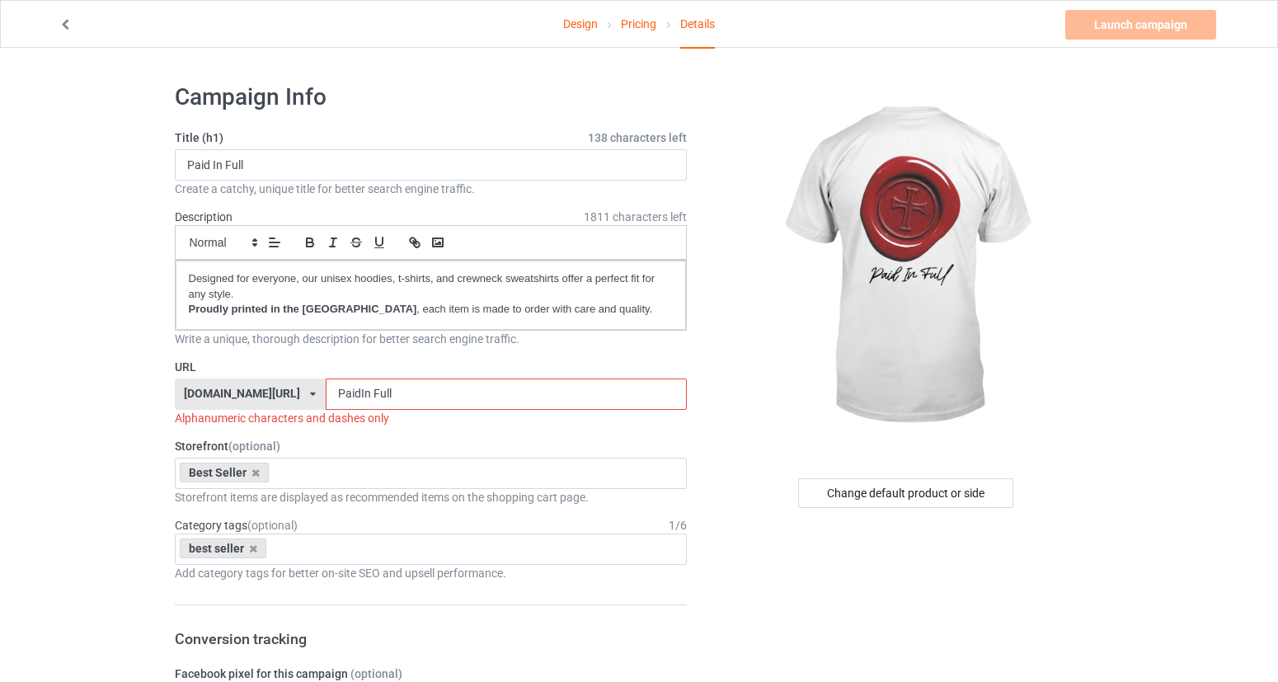
click at [430, 395] on input "PaidIn Full" at bounding box center [506, 393] width 361 height 31
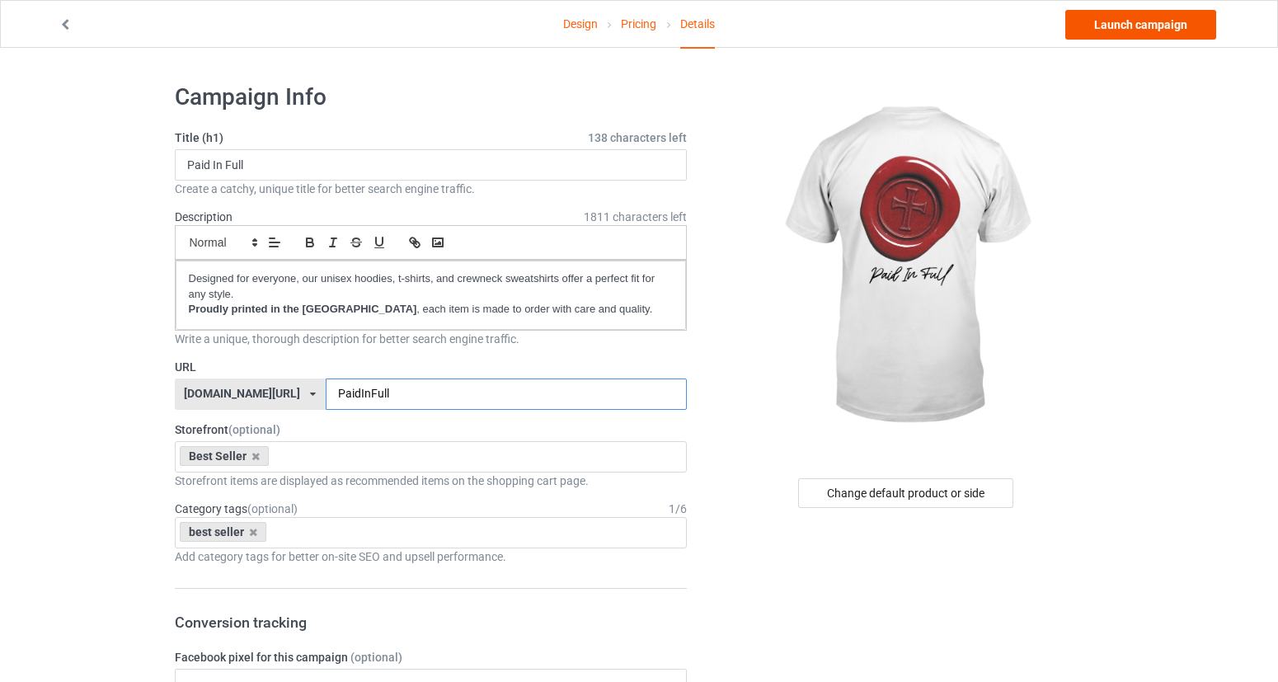
type input "PaidInFull"
click at [1161, 24] on link "Launch campaign" at bounding box center [1140, 25] width 151 height 30
